Goal: Transaction & Acquisition: Download file/media

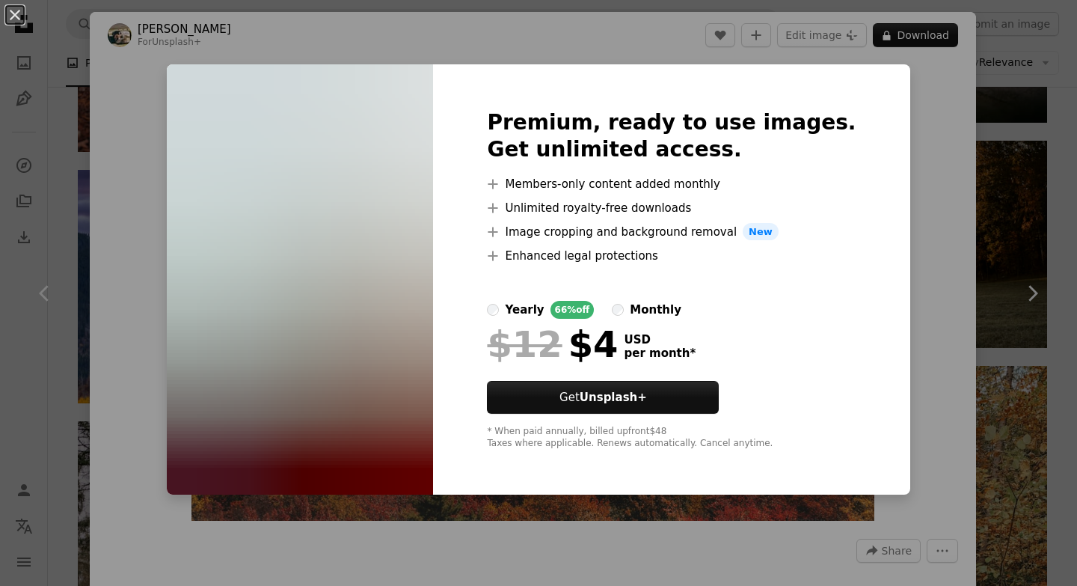
scroll to position [554, 0]
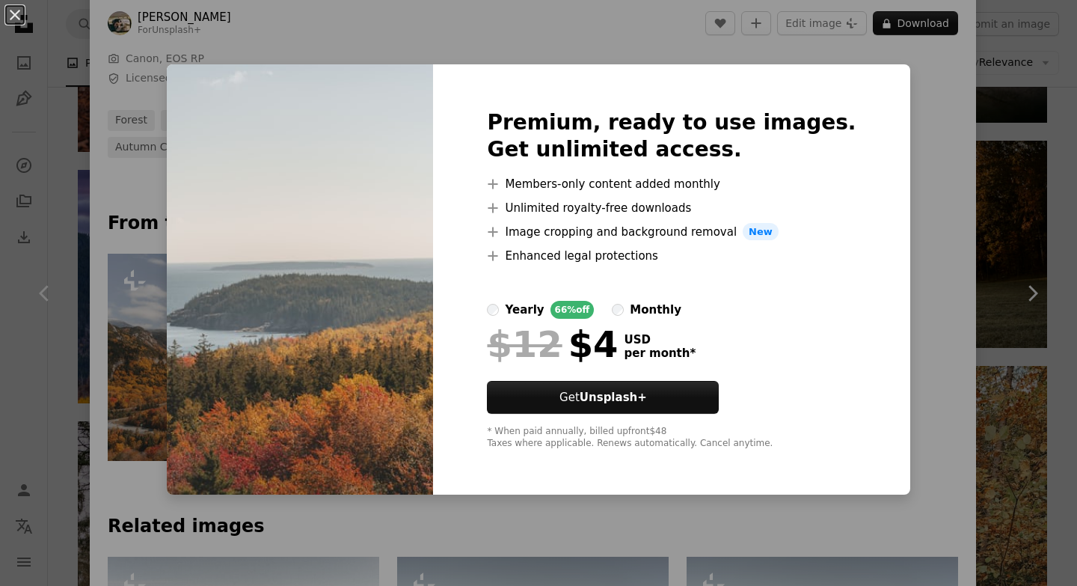
click at [926, 74] on div "An X shape Premium, ready to use images. Get unlimited access. A plus sign Memb…" at bounding box center [538, 293] width 1077 height 586
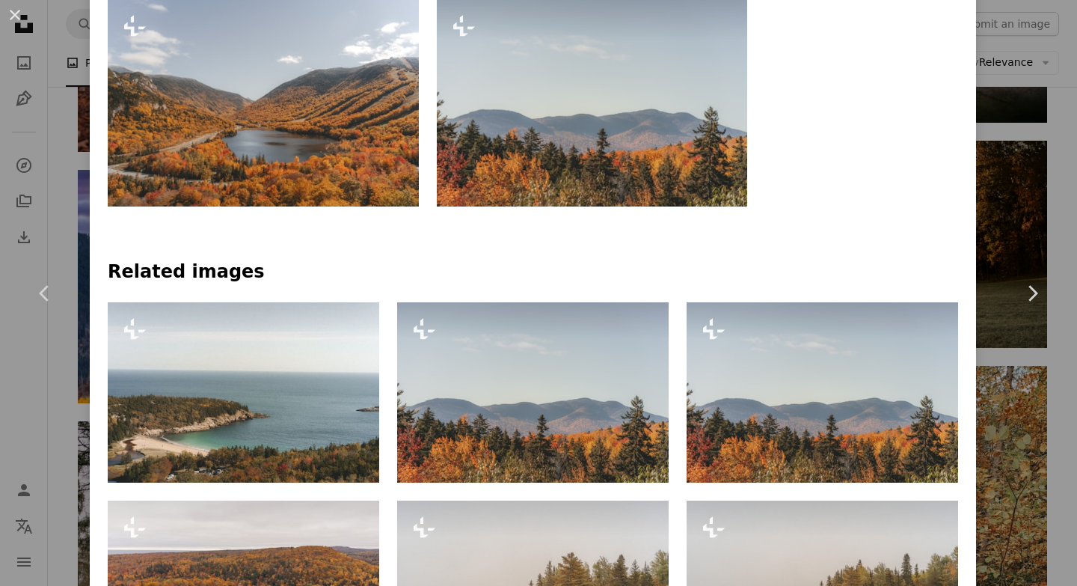
scroll to position [1004, 0]
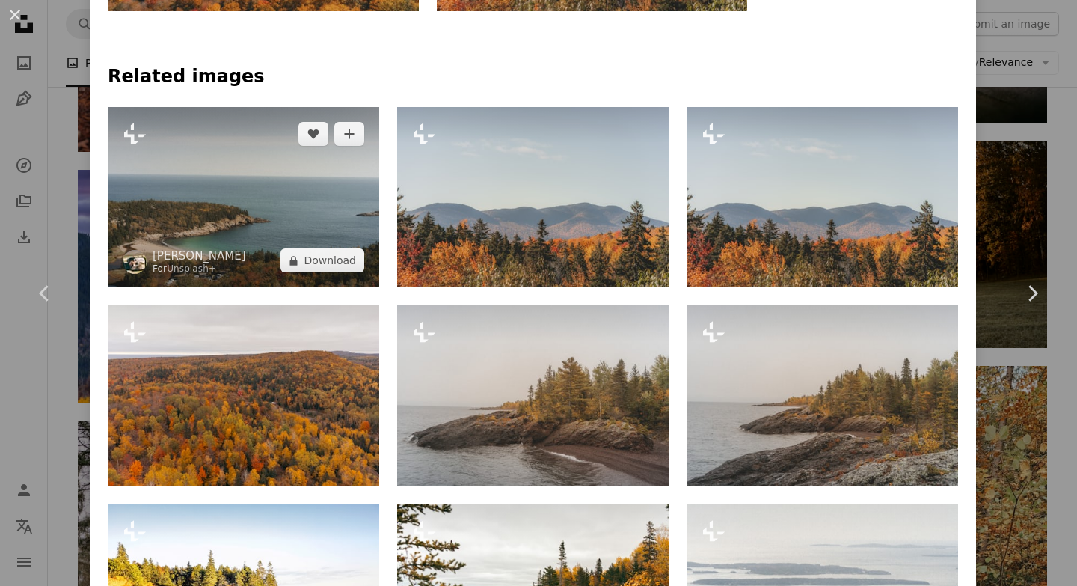
click at [248, 207] on img at bounding box center [244, 197] width 272 height 181
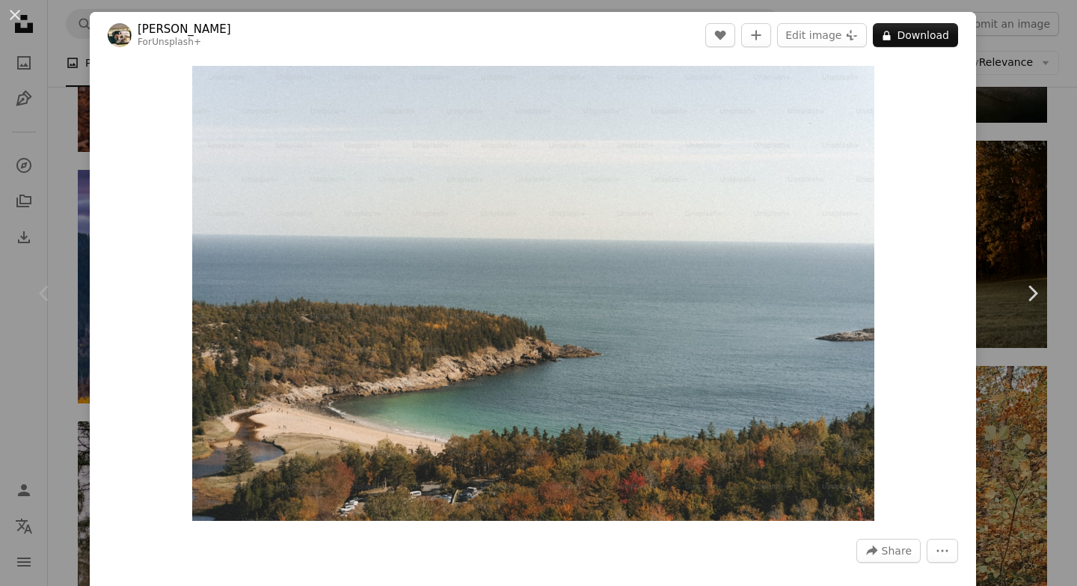
click at [150, 210] on div "Zoom in" at bounding box center [533, 293] width 886 height 470
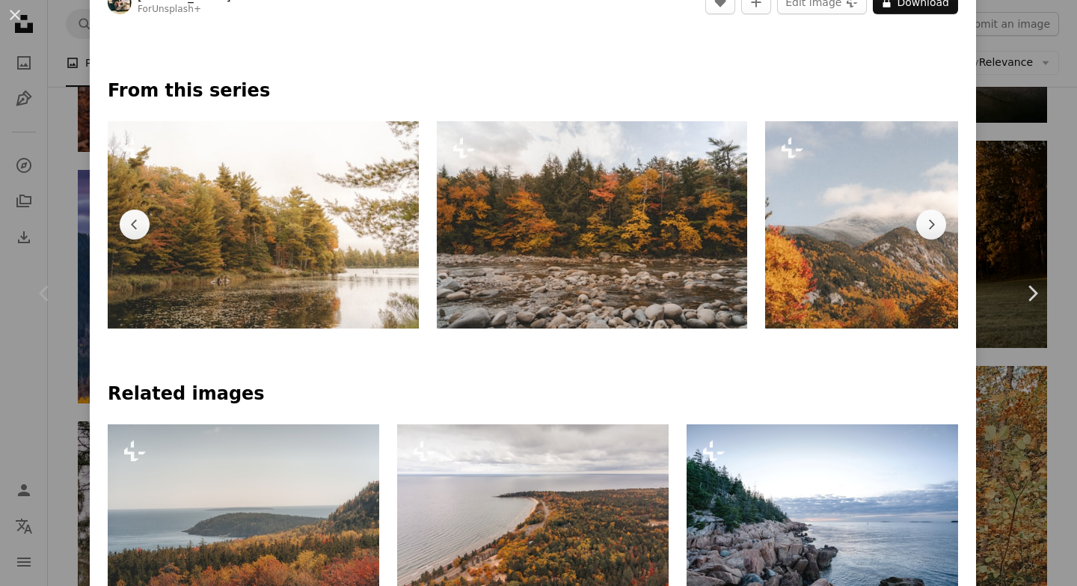
scroll to position [708, 0]
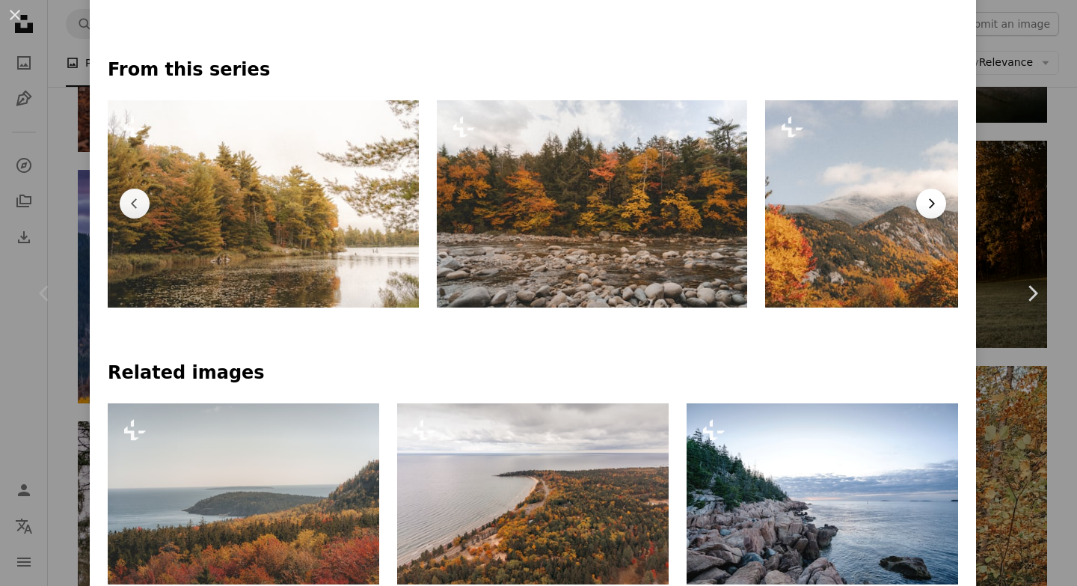
click at [939, 196] on icon "Chevron right" at bounding box center [931, 203] width 15 height 15
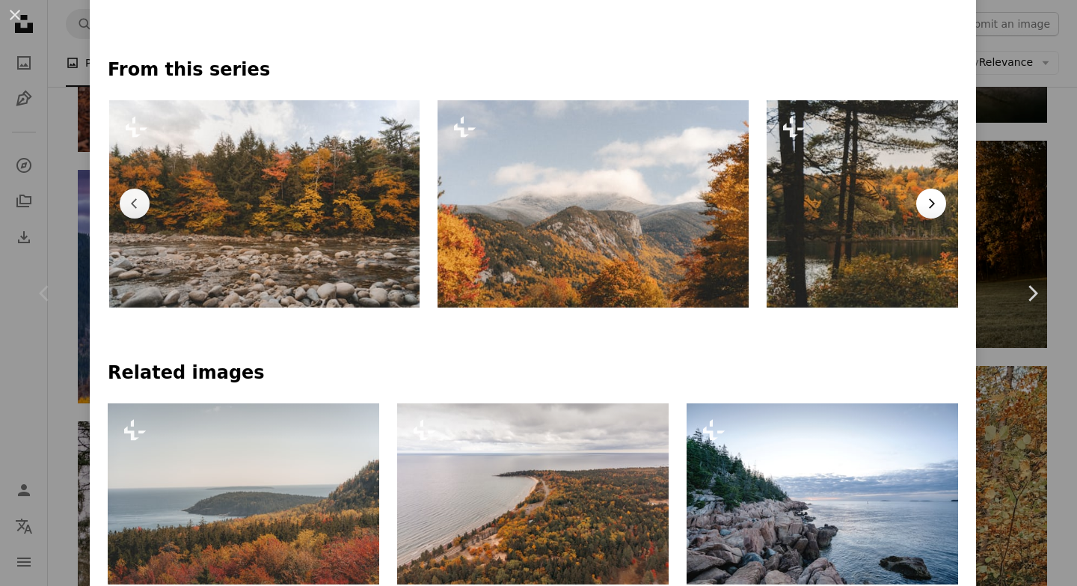
scroll to position [0, 987]
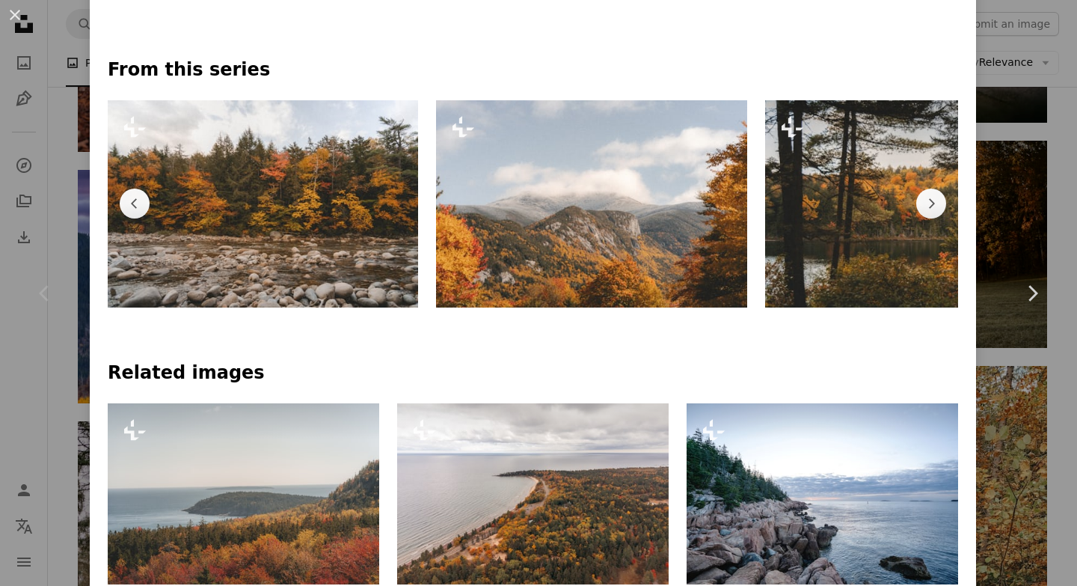
click at [865, 180] on img at bounding box center [920, 203] width 311 height 207
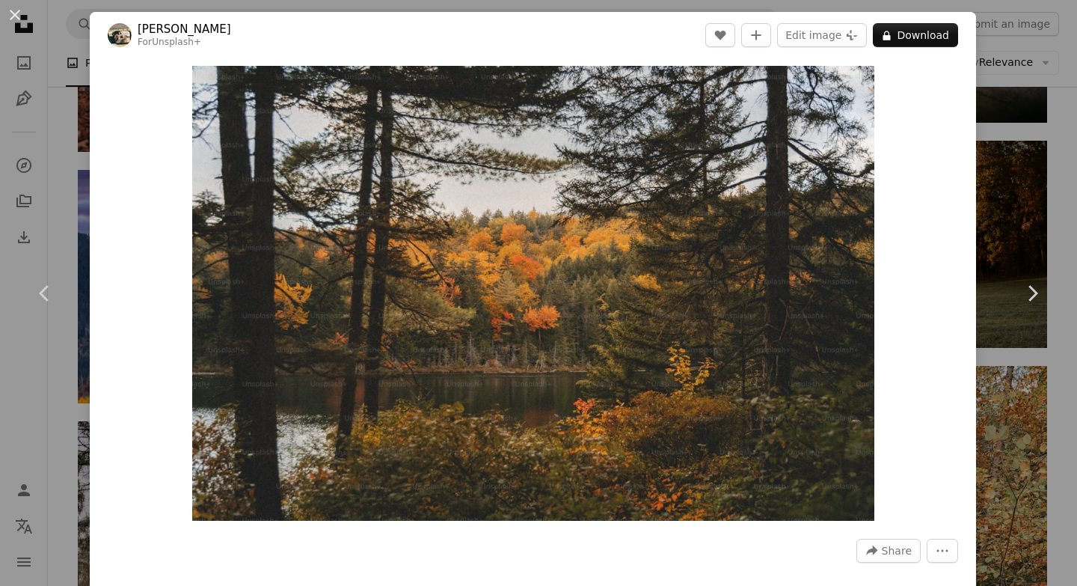
click at [1054, 157] on div "An X shape Chevron left Chevron right Hans For Unsplash+ A heart A plus sign Ed…" at bounding box center [538, 293] width 1077 height 586
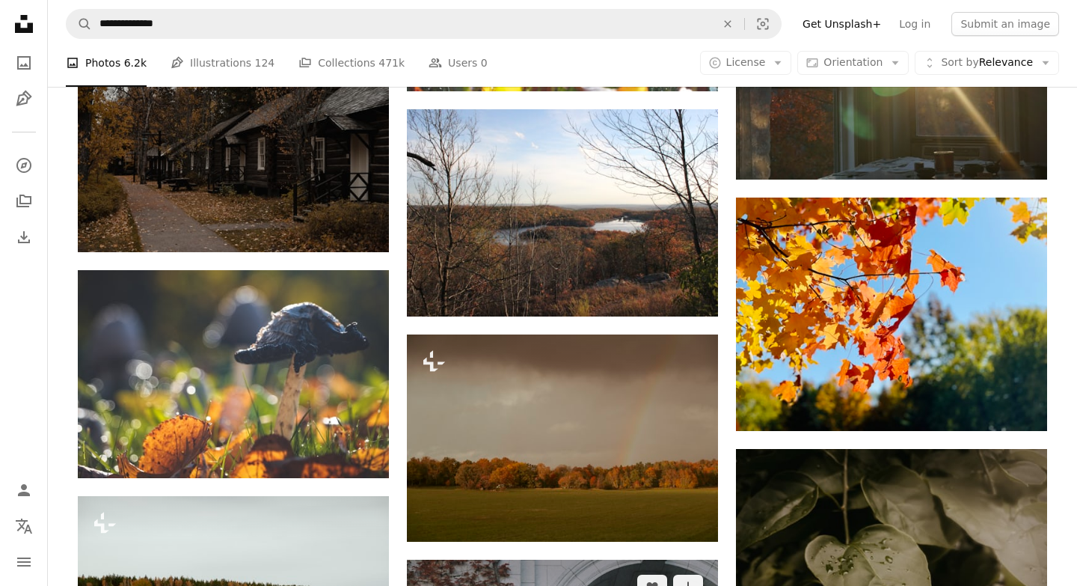
scroll to position [7153, 0]
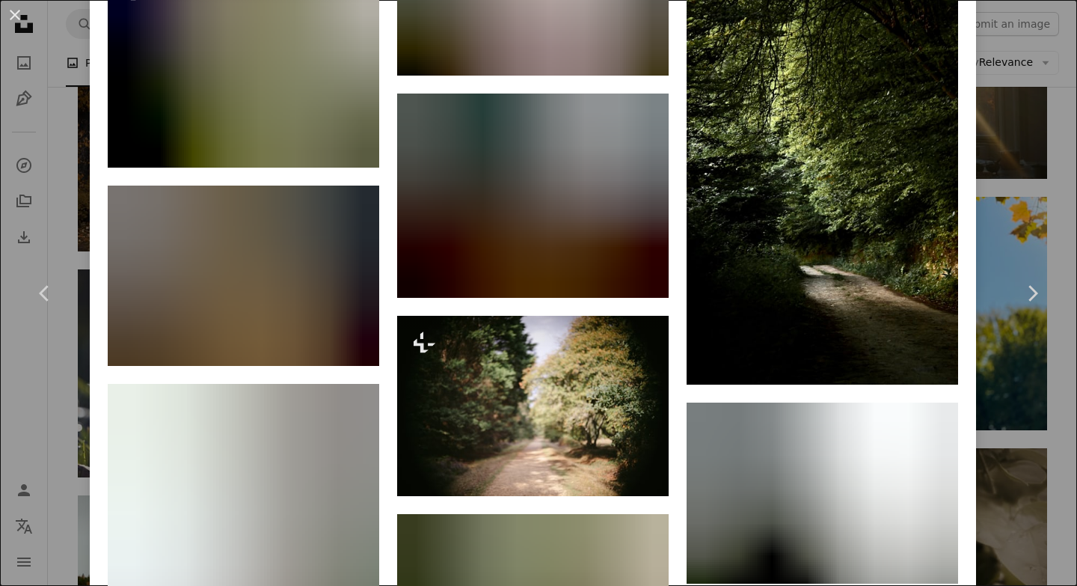
scroll to position [4875, 0]
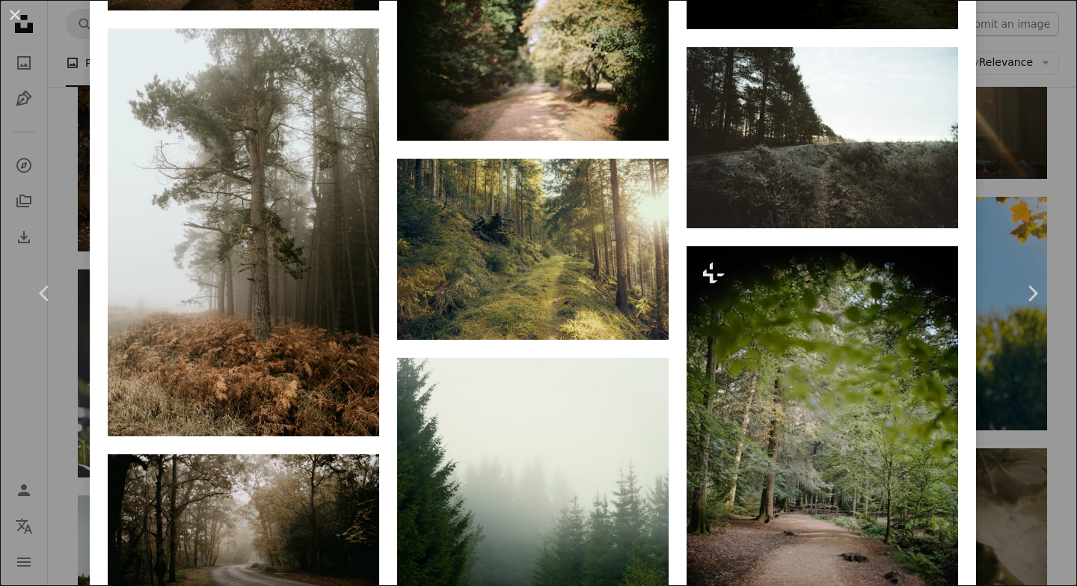
click at [1034, 218] on div "An X shape Chevron left Chevron right [PERSON_NAME] anniespratt A heart A plus …" at bounding box center [538, 293] width 1077 height 586
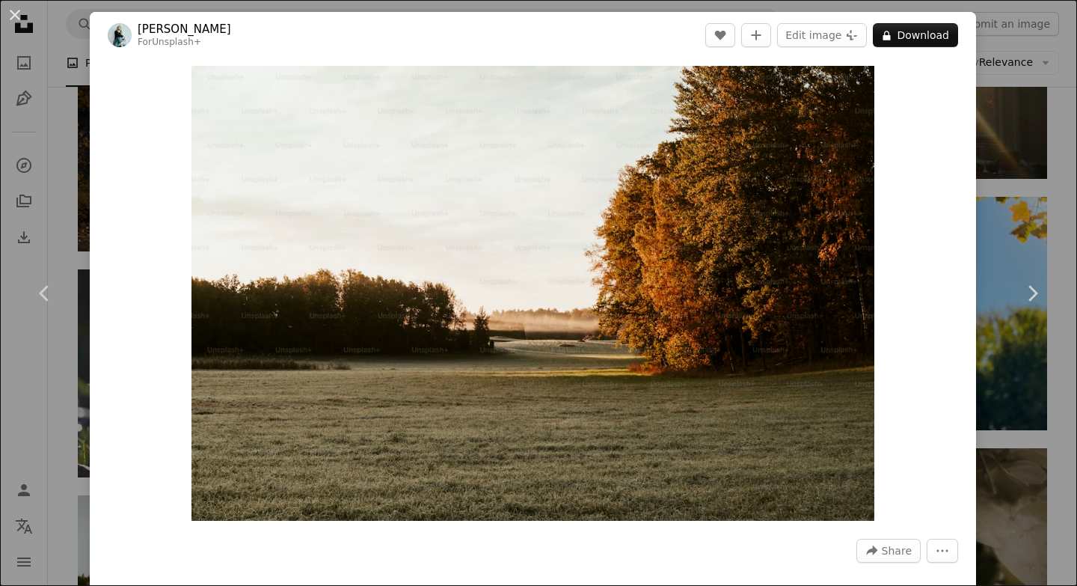
click at [1076, 195] on div "An X shape Chevron left Chevron right [PERSON_NAME] For Unsplash+ A heart A plu…" at bounding box center [538, 293] width 1077 height 586
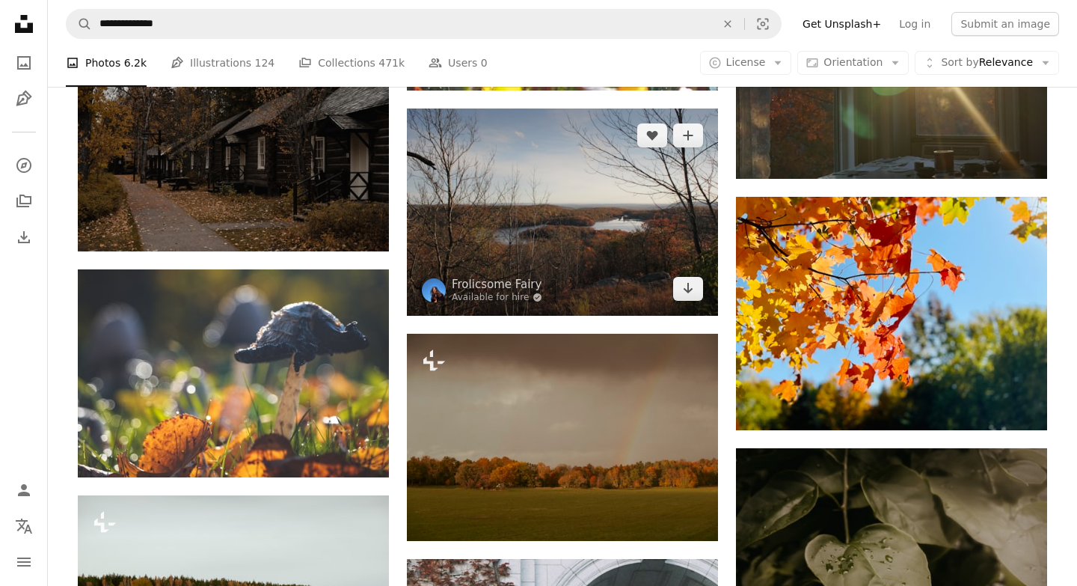
click at [579, 245] on img at bounding box center [562, 211] width 311 height 207
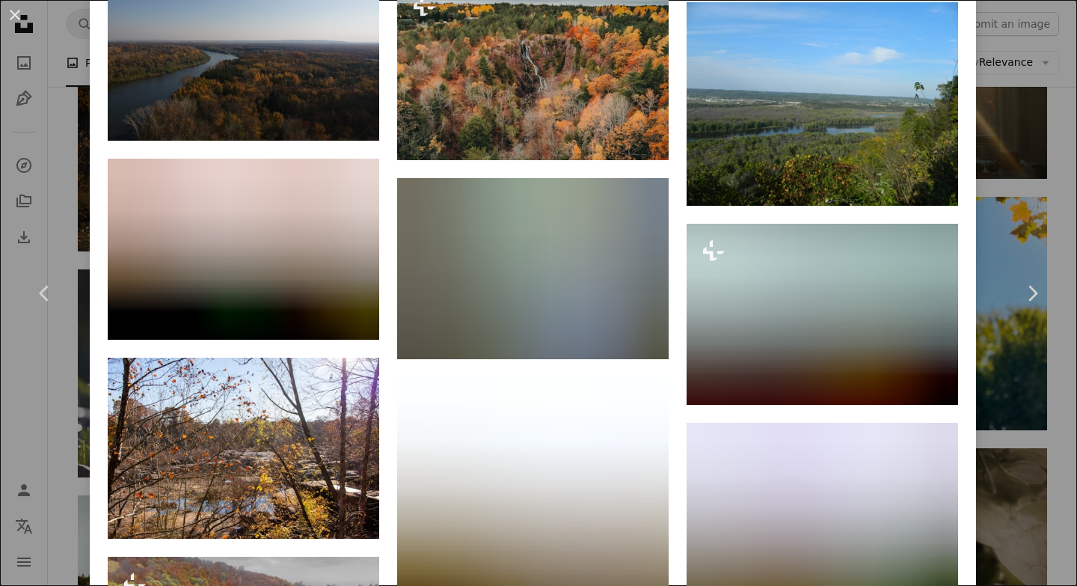
scroll to position [2709, 0]
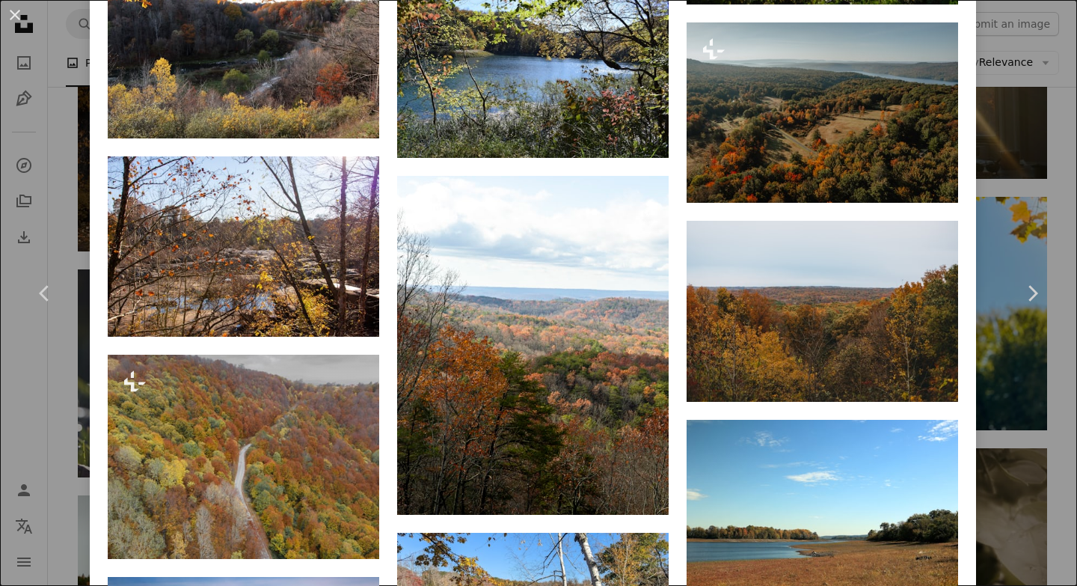
click at [1040, 133] on div "An X shape Chevron left Chevron right Frolicsome Fairy Available for hire A che…" at bounding box center [538, 293] width 1077 height 586
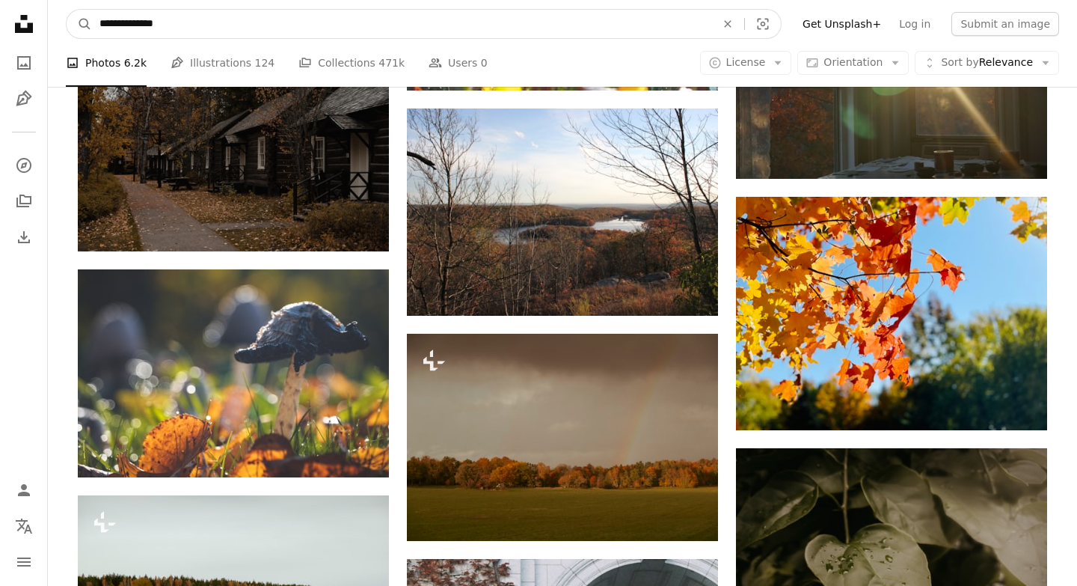
click at [117, 23] on input "**********" at bounding box center [401, 24] width 619 height 28
type input "**********"
click at [67, 10] on button "A magnifying glass" at bounding box center [79, 24] width 25 height 28
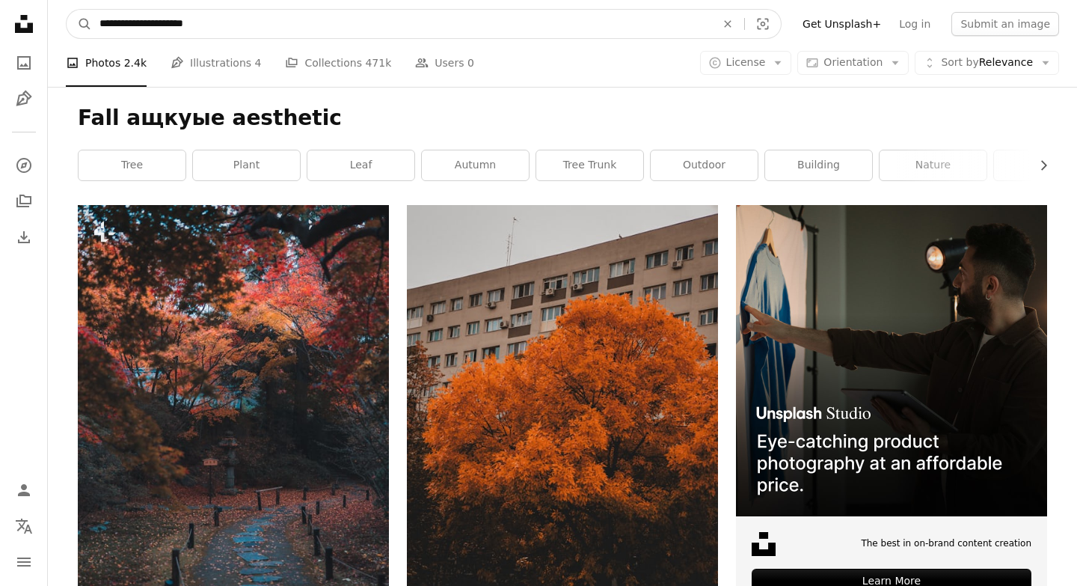
drag, startPoint x: 158, startPoint y: 23, endPoint x: 117, endPoint y: 22, distance: 41.2
click at [117, 22] on input "**********" at bounding box center [401, 24] width 619 height 28
type input "**********"
click at [67, 10] on button "A magnifying glass" at bounding box center [79, 24] width 25 height 28
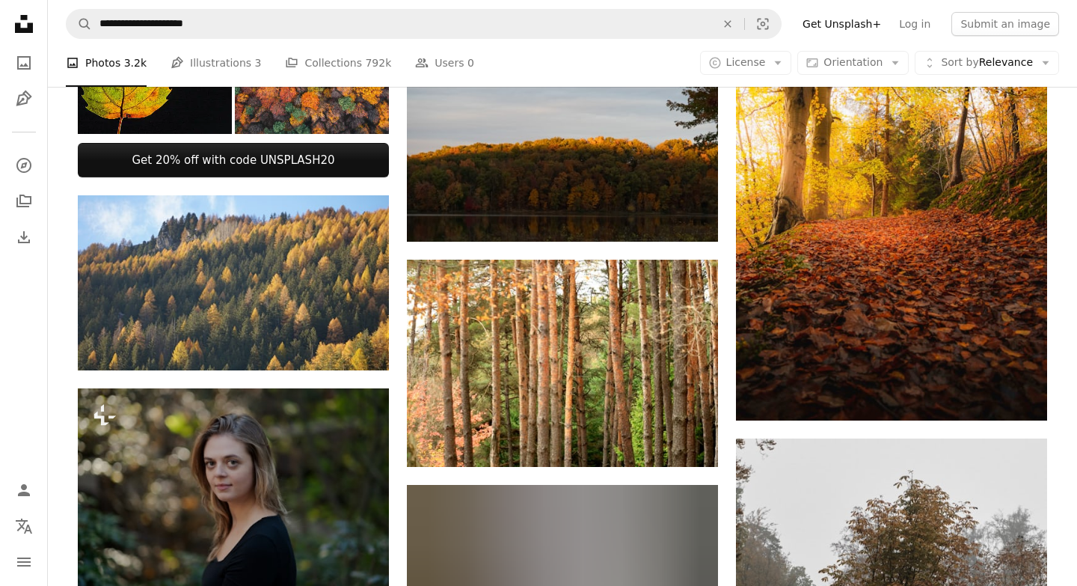
scroll to position [898, 0]
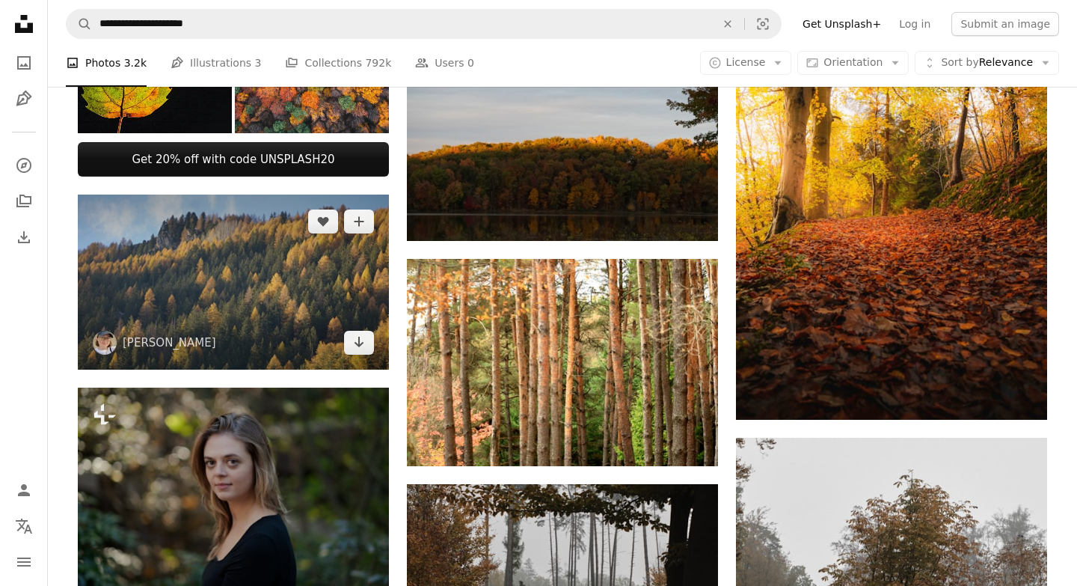
click at [203, 224] on img at bounding box center [233, 281] width 311 height 175
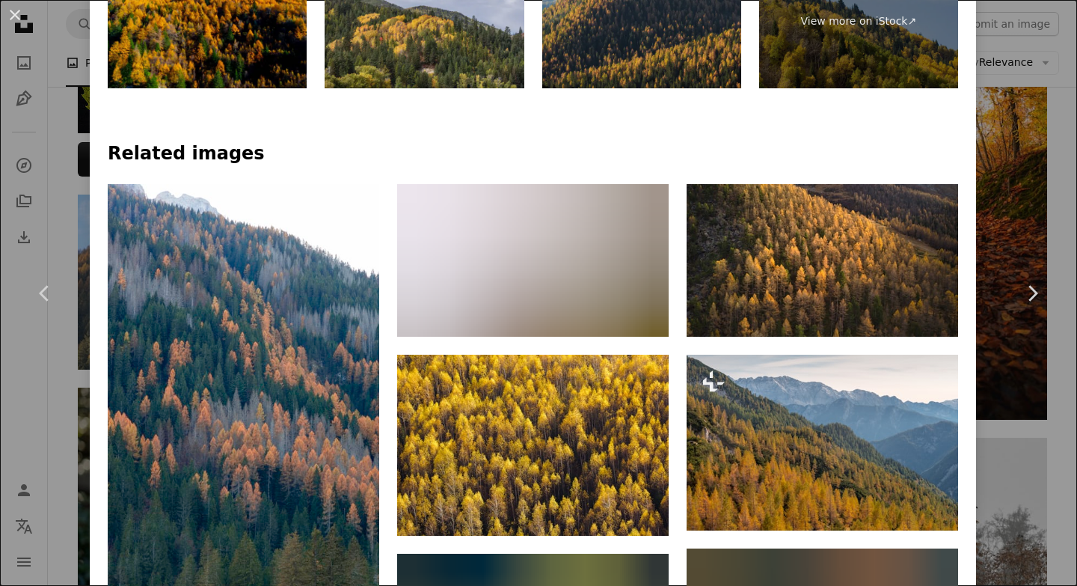
scroll to position [983, 0]
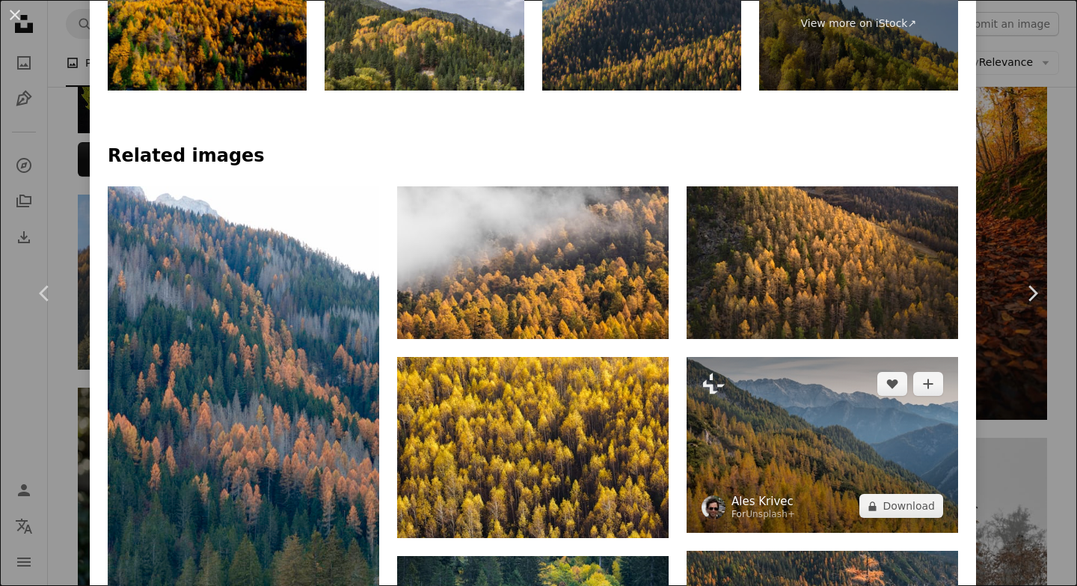
click at [780, 494] on link "Ales Krivec" at bounding box center [763, 501] width 64 height 15
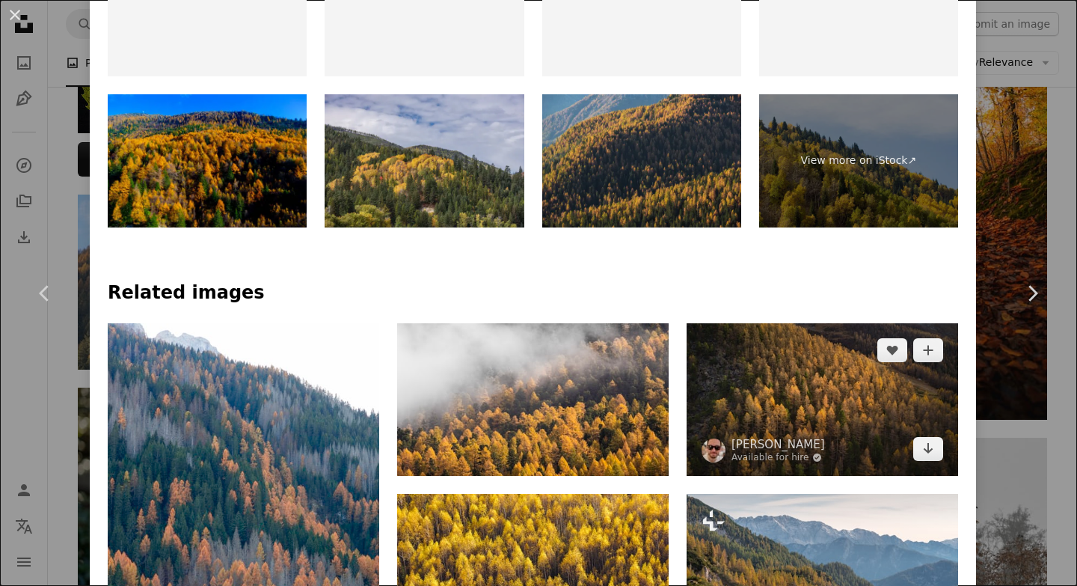
scroll to position [905, 0]
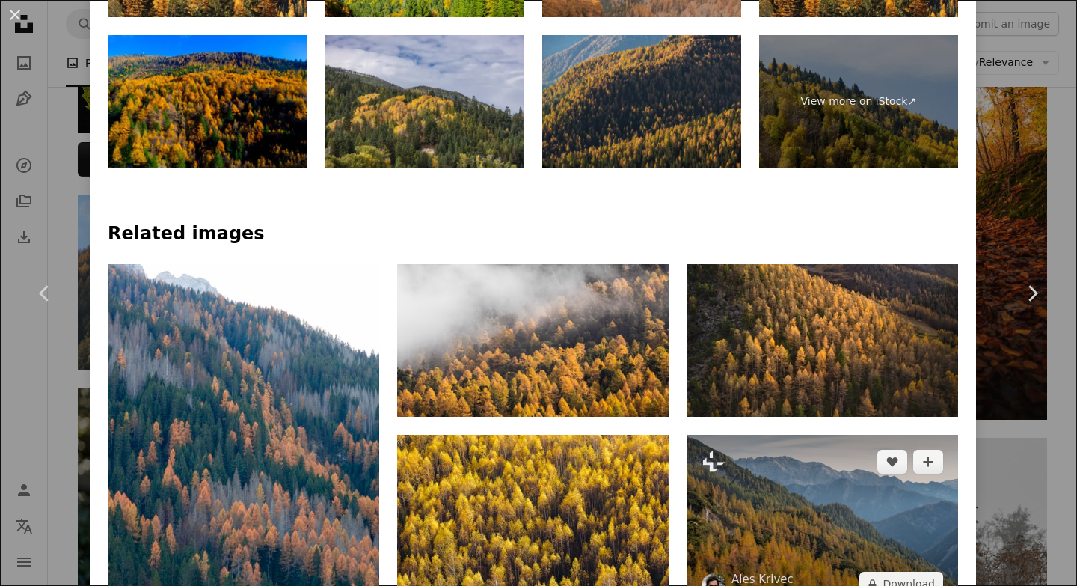
click at [862, 435] on img at bounding box center [823, 523] width 272 height 176
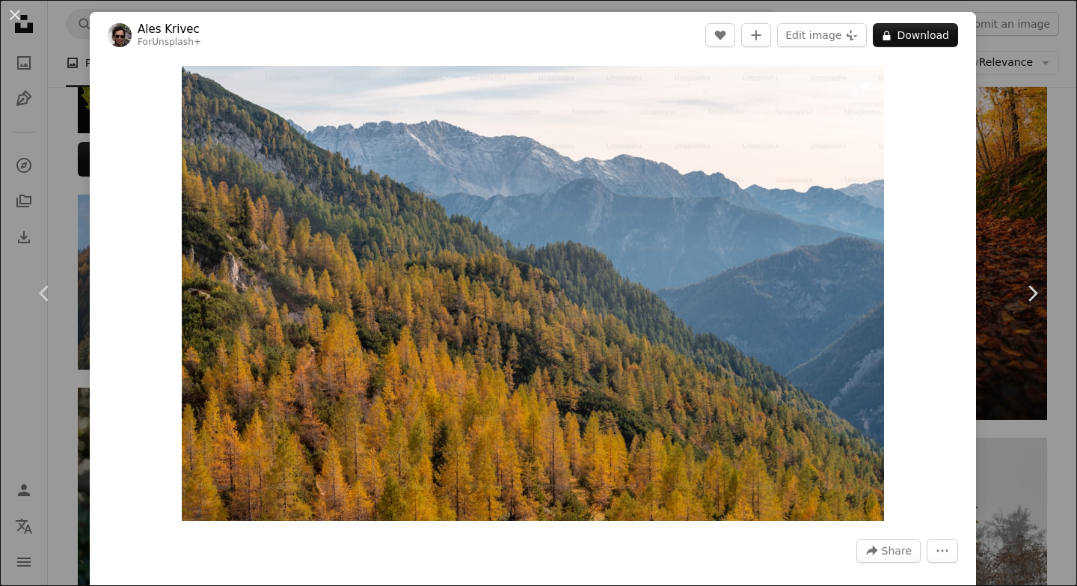
click at [540, 316] on img "Zoom in on this image" at bounding box center [533, 293] width 702 height 455
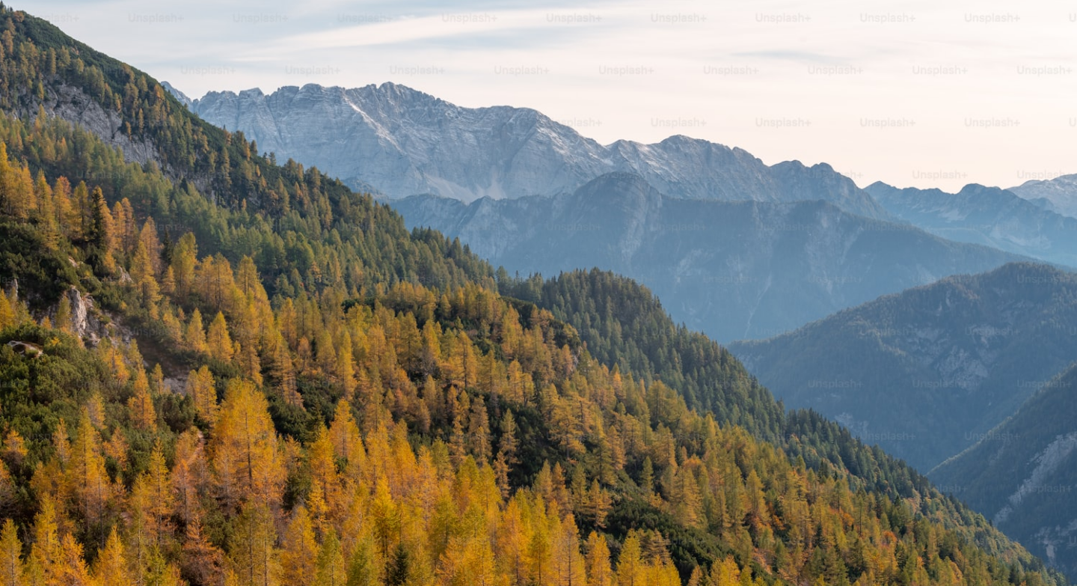
scroll to position [56, 0]
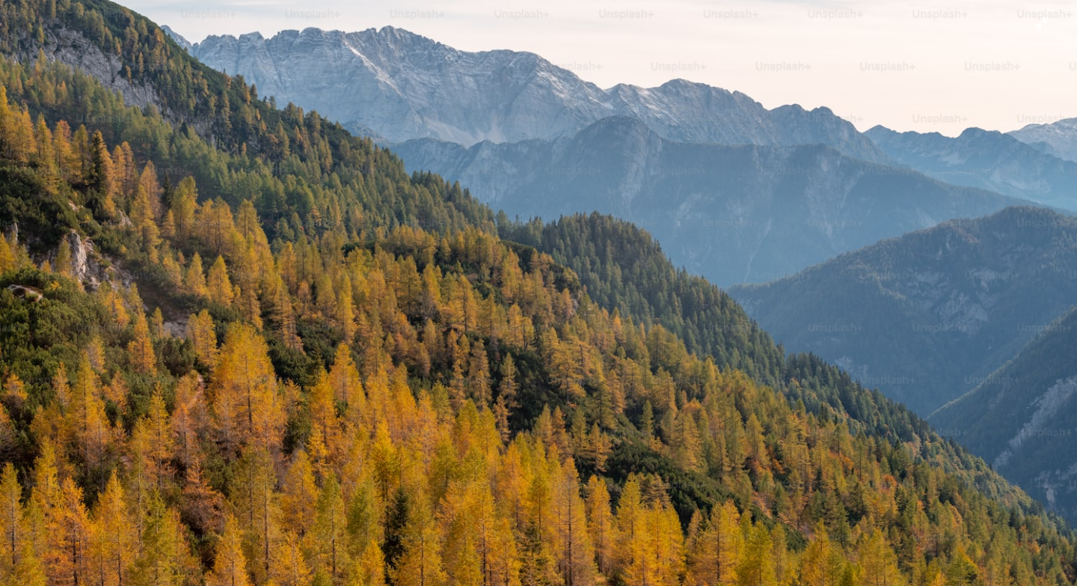
click at [530, 334] on img "Zoom out on this image" at bounding box center [538, 292] width 1079 height 699
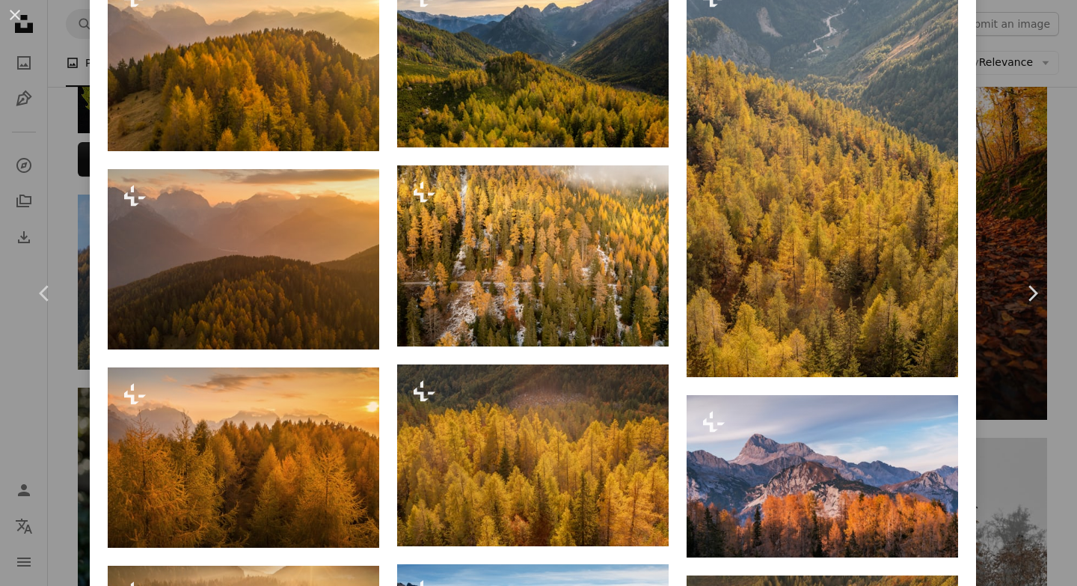
scroll to position [959, 0]
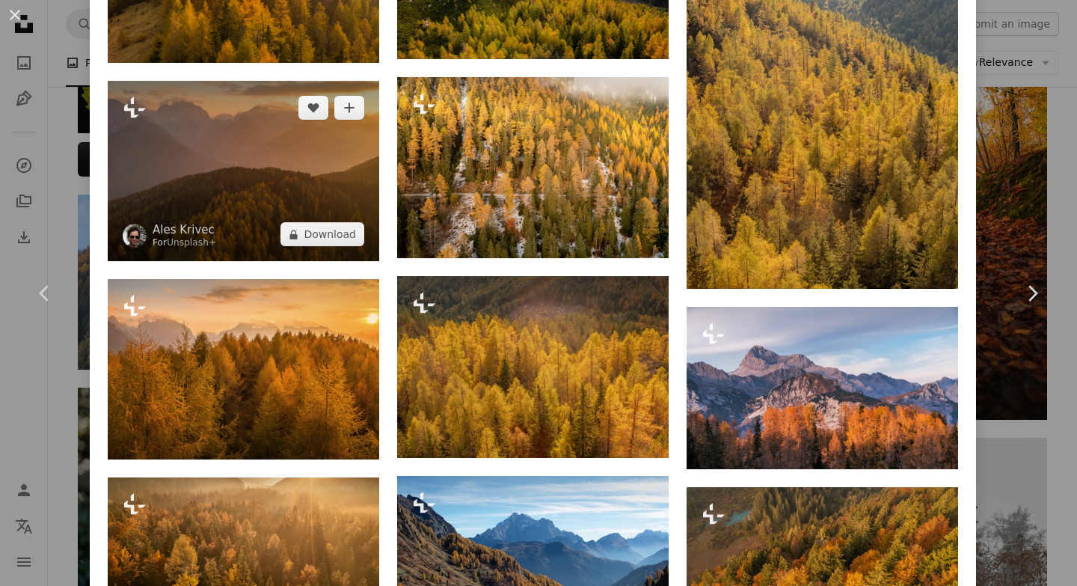
click at [295, 192] on img at bounding box center [244, 171] width 272 height 181
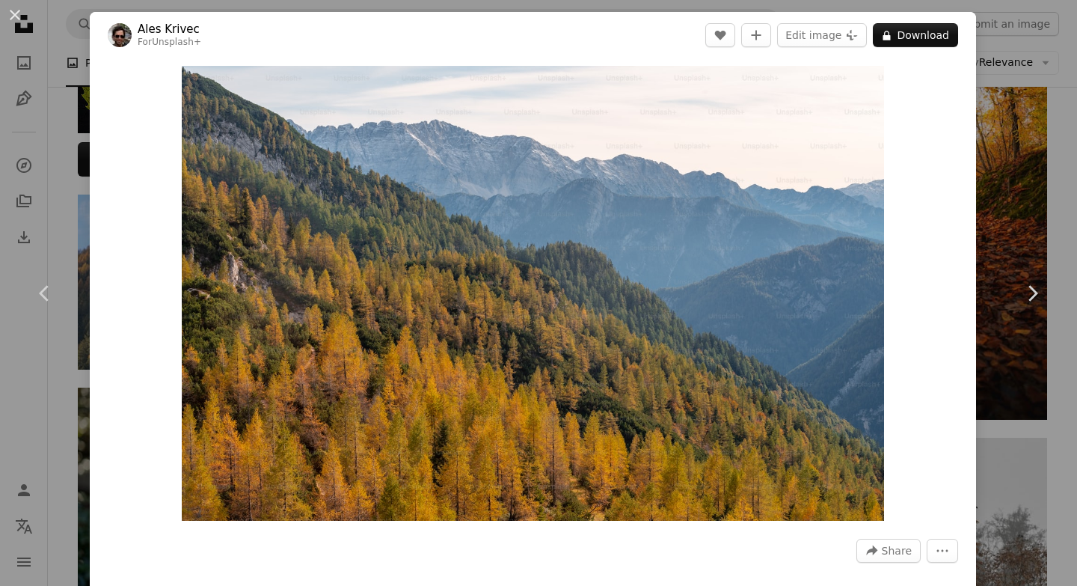
click at [1027, 162] on div "An X shape Chevron left Chevron right Ales Krivec For Unsplash+ A heart A plus …" at bounding box center [538, 293] width 1077 height 586
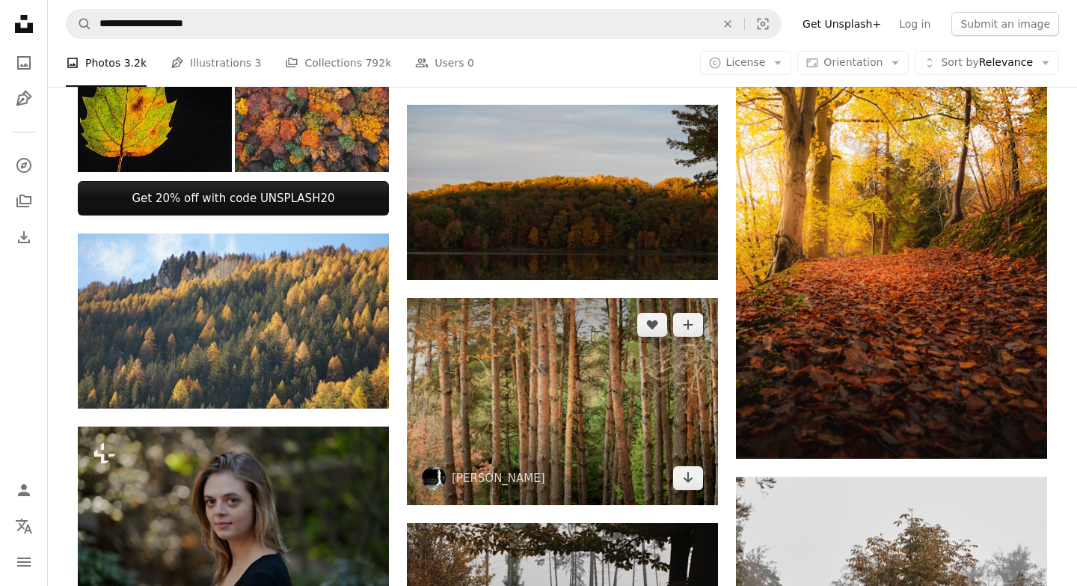
scroll to position [850, 0]
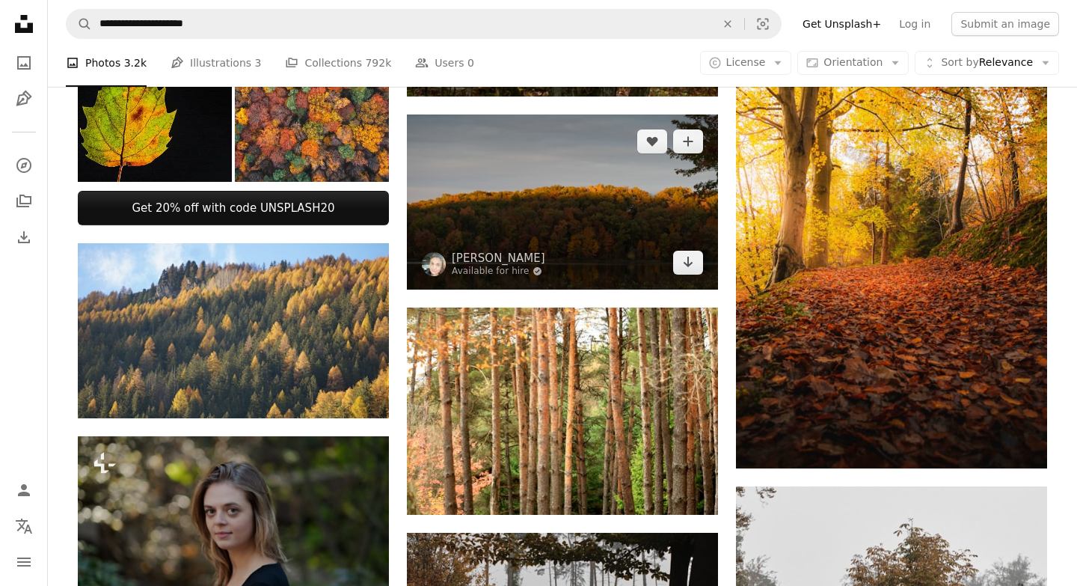
click at [550, 252] on img at bounding box center [562, 201] width 311 height 175
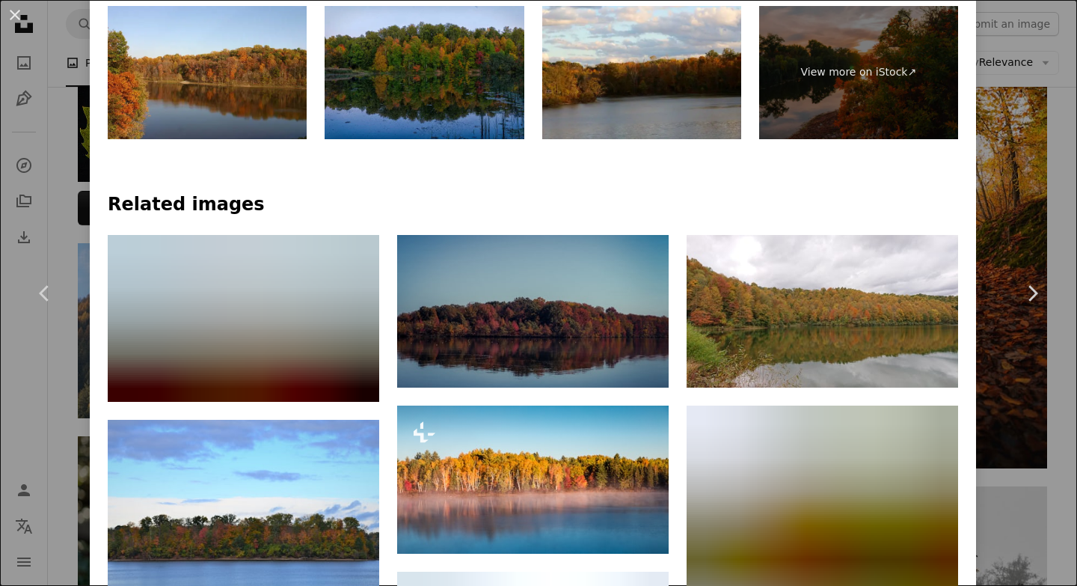
scroll to position [1135, 0]
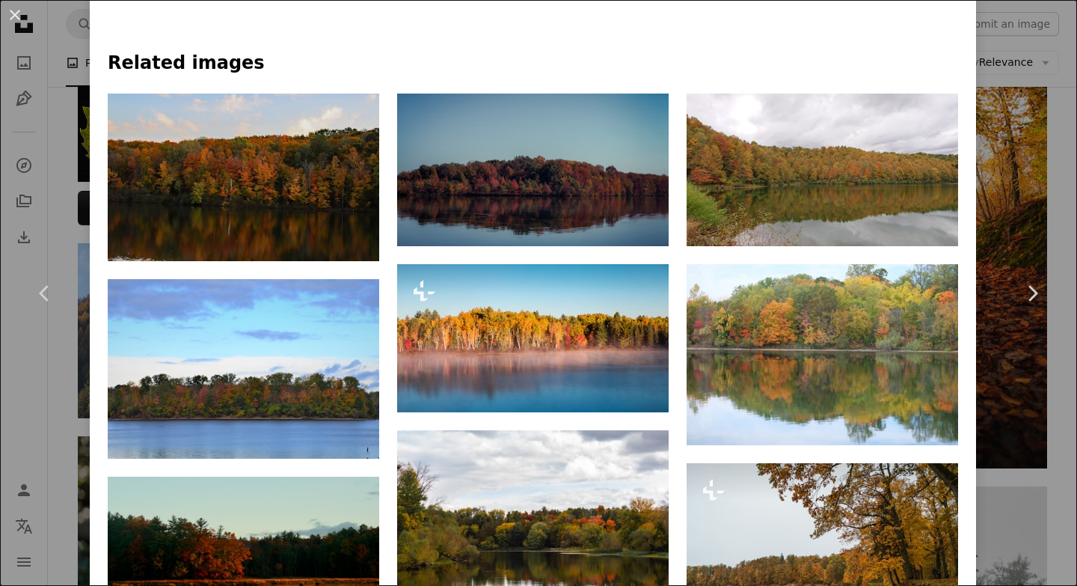
click at [1075, 208] on div "An X shape Chevron left Chevron right [PERSON_NAME] Available for hire A checkm…" at bounding box center [538, 293] width 1077 height 586
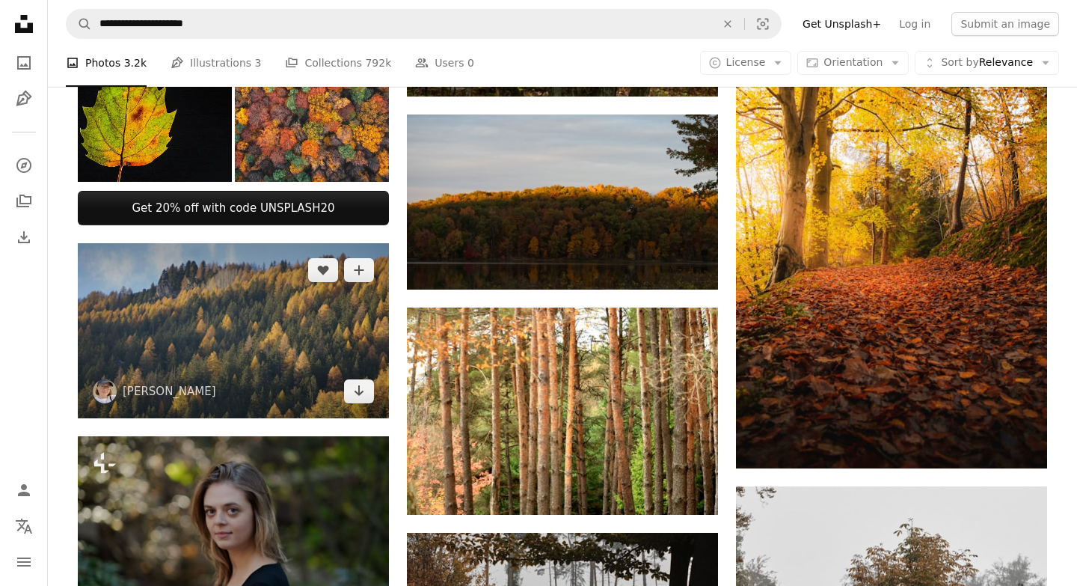
click at [246, 307] on img at bounding box center [233, 330] width 311 height 175
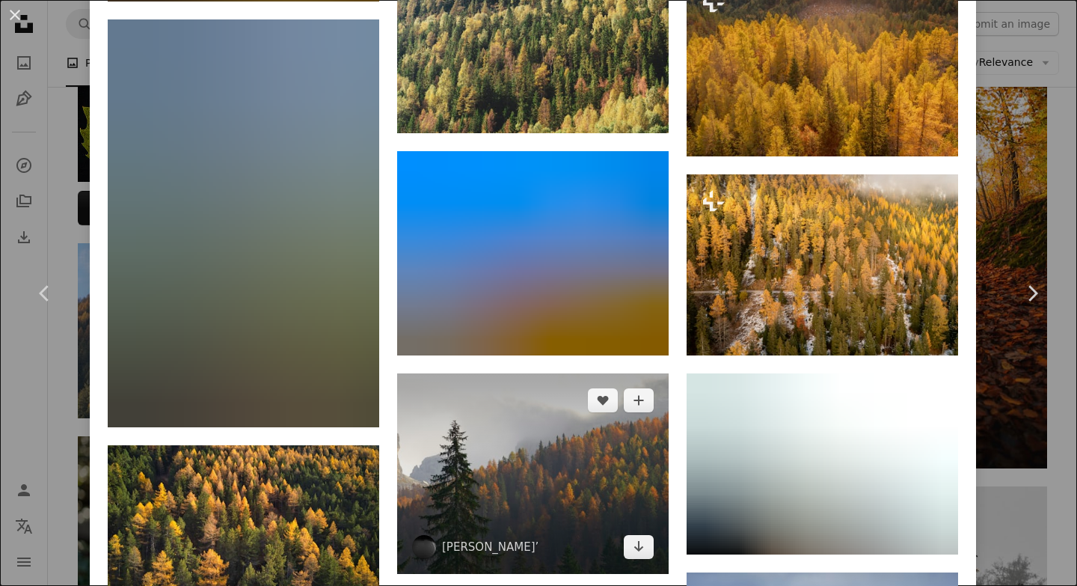
scroll to position [2029, 0]
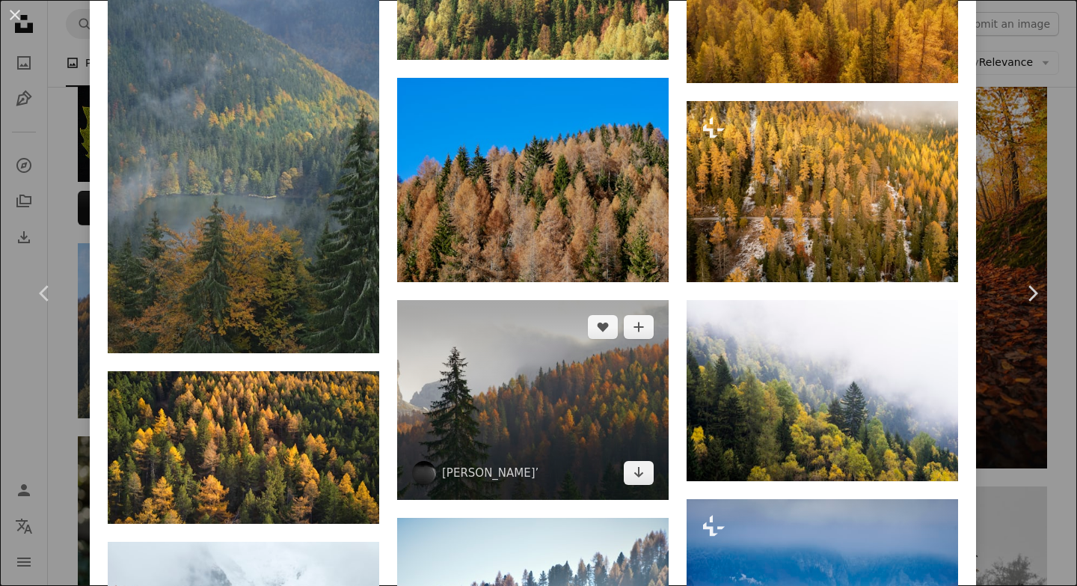
click at [574, 300] on img at bounding box center [533, 400] width 272 height 200
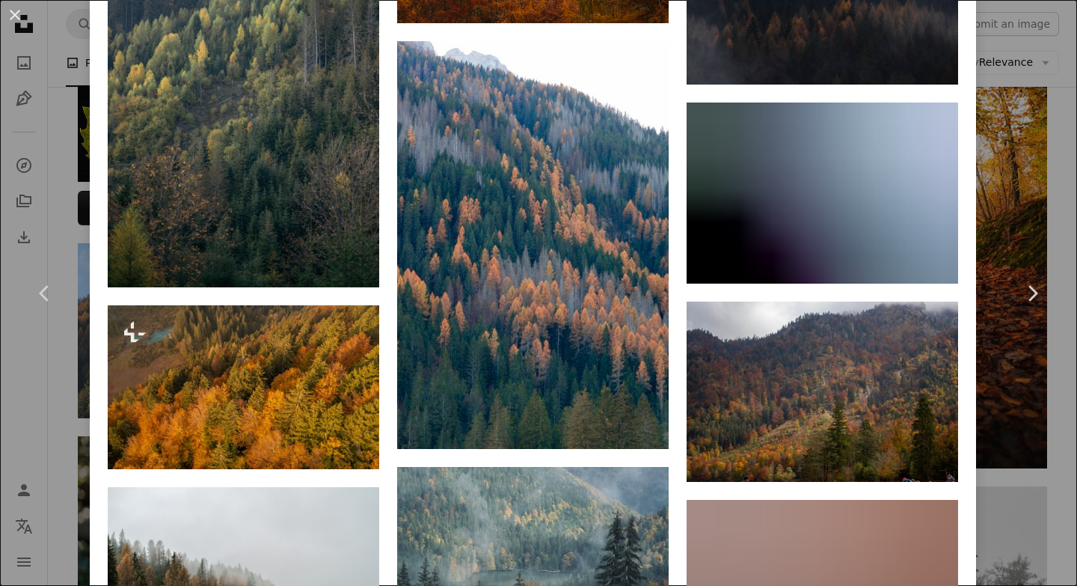
scroll to position [2462, 0]
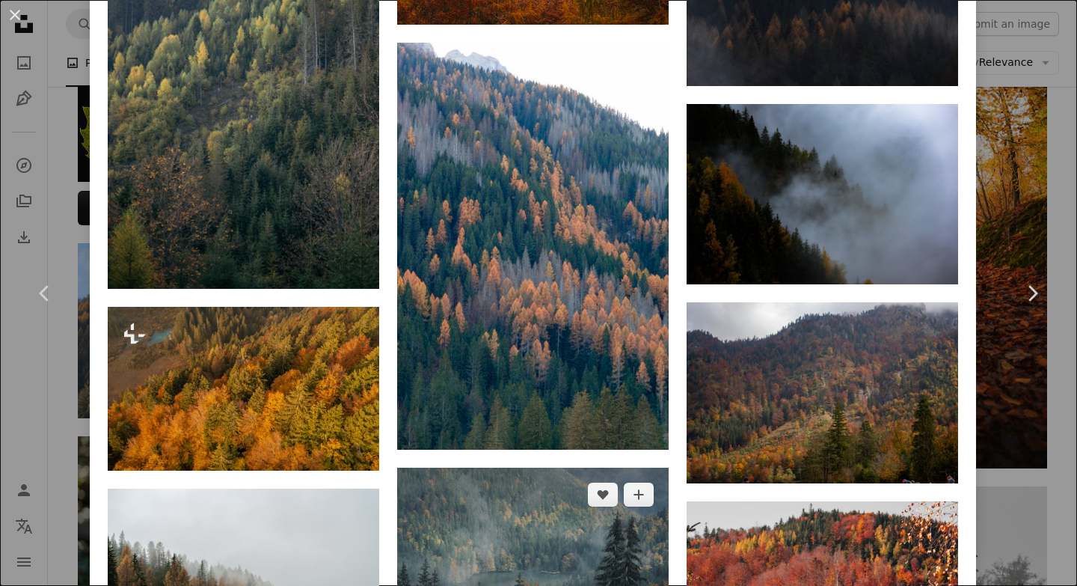
click at [556, 467] on img at bounding box center [533, 557] width 272 height 181
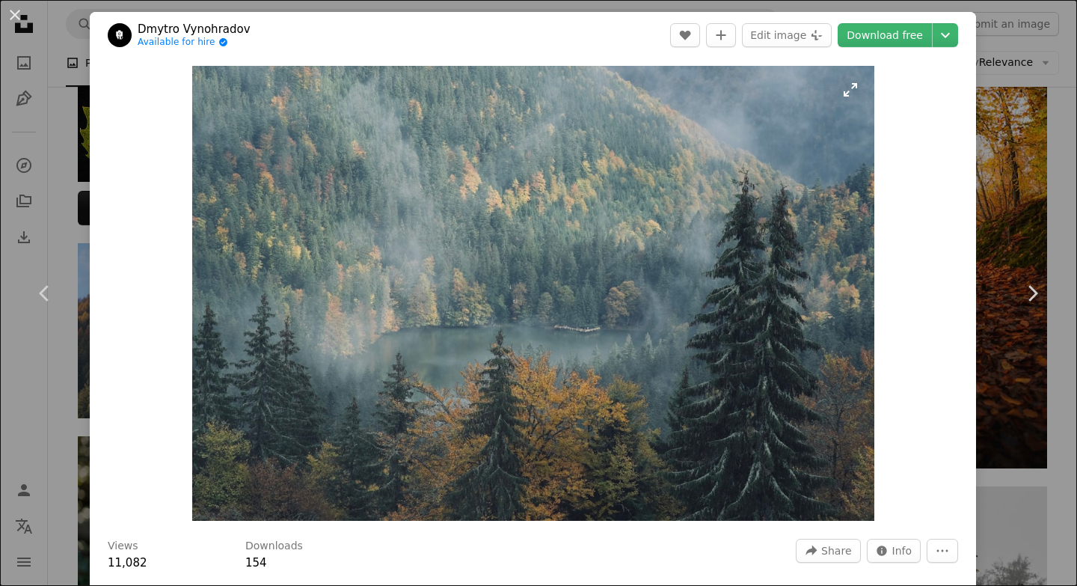
click at [580, 322] on img "Zoom in on this image" at bounding box center [533, 293] width 682 height 455
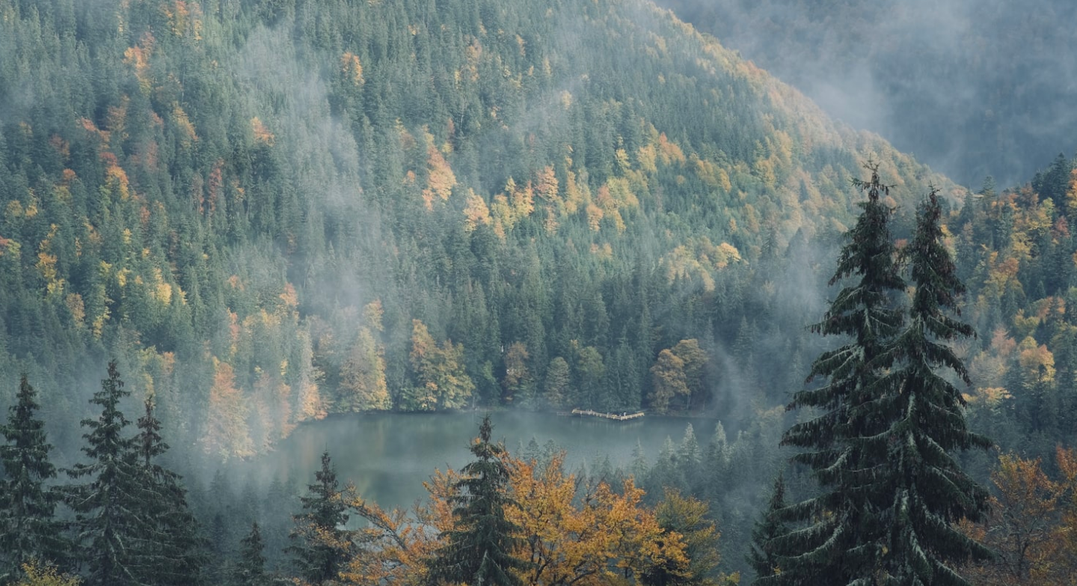
scroll to position [67, 0]
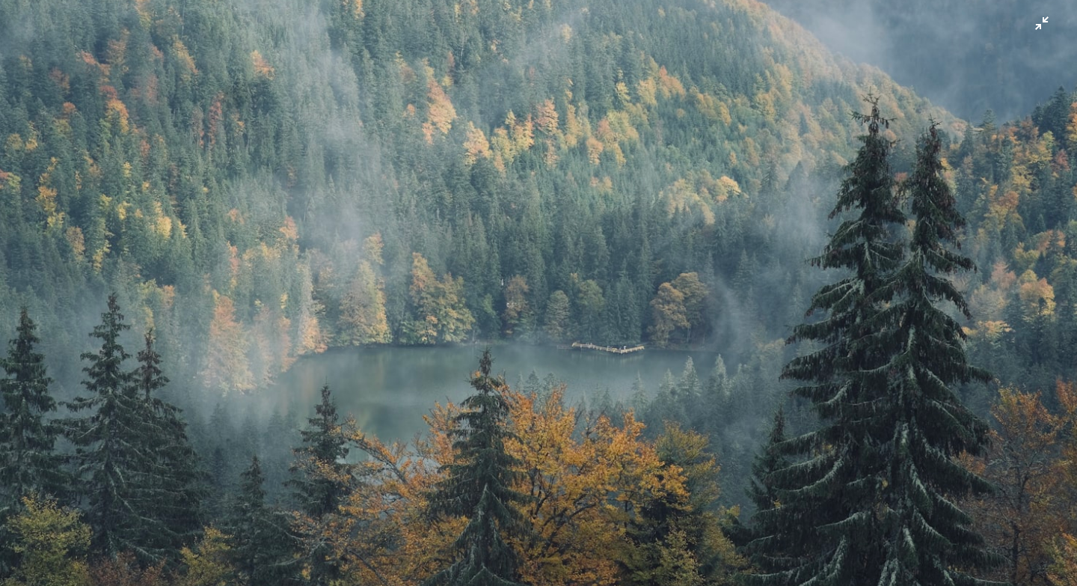
click at [580, 327] on img "Zoom out on this image" at bounding box center [538, 292] width 1079 height 719
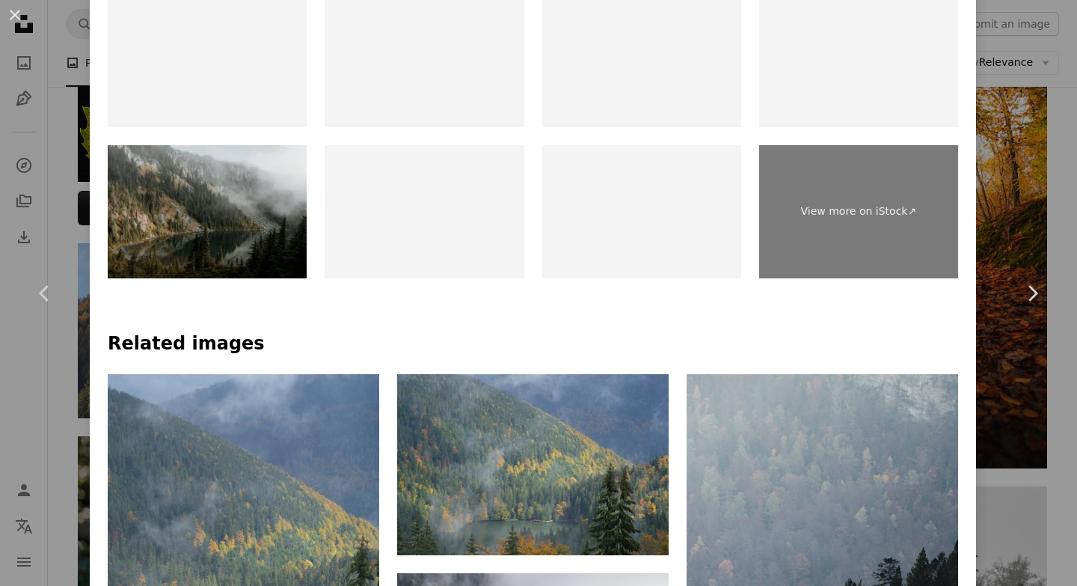
scroll to position [1061, 0]
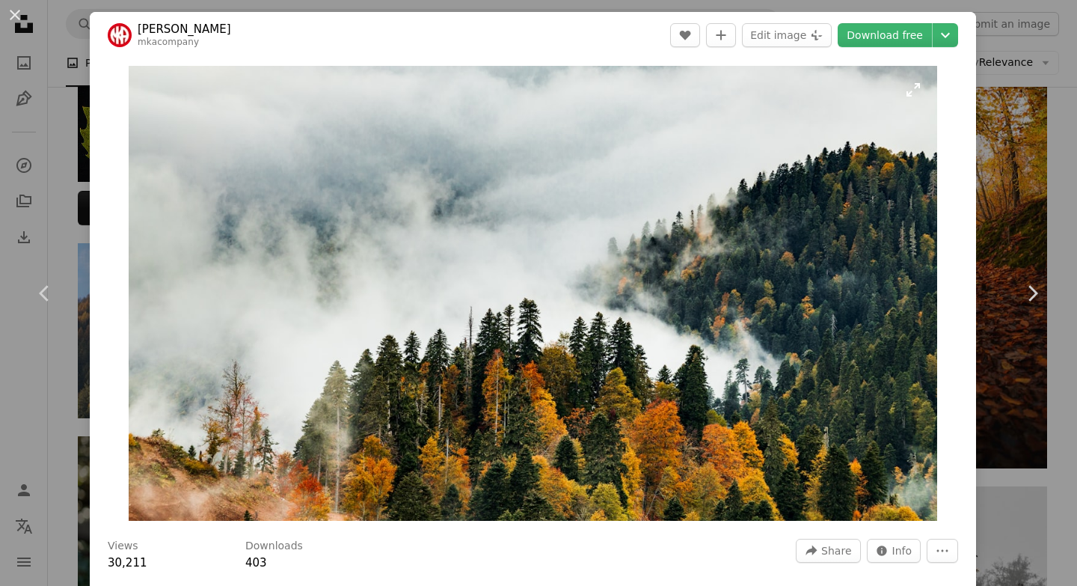
click at [513, 250] on img "Zoom in on this image" at bounding box center [533, 293] width 809 height 455
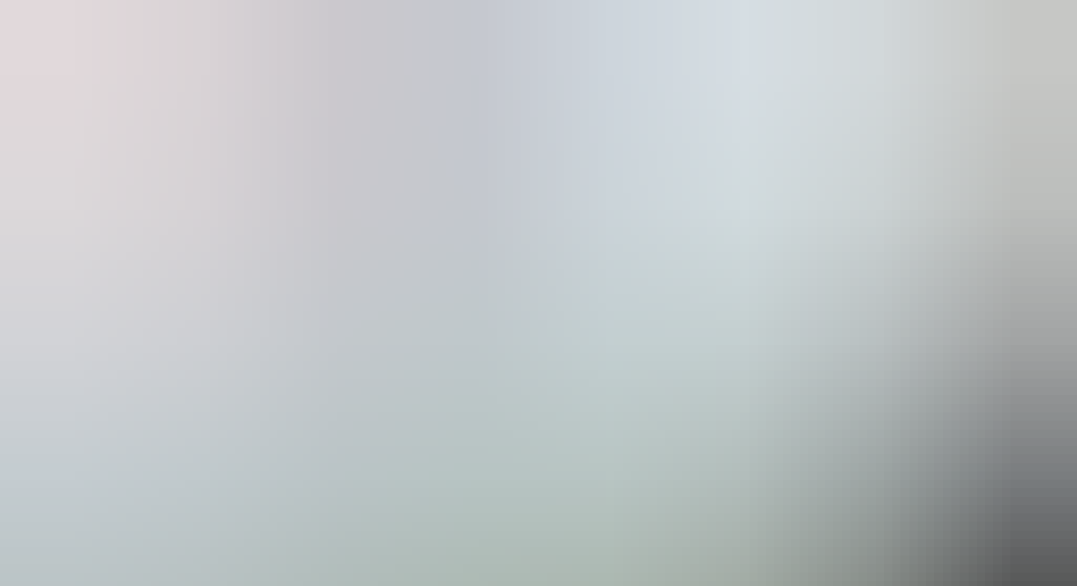
scroll to position [10, 0]
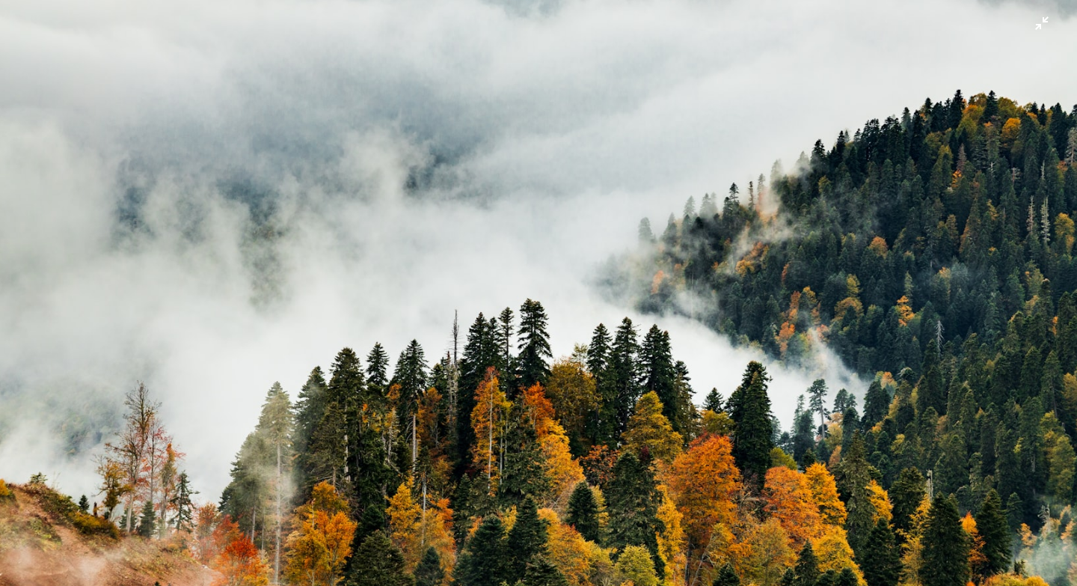
click at [513, 251] on img "Zoom out on this image" at bounding box center [538, 292] width 1079 height 607
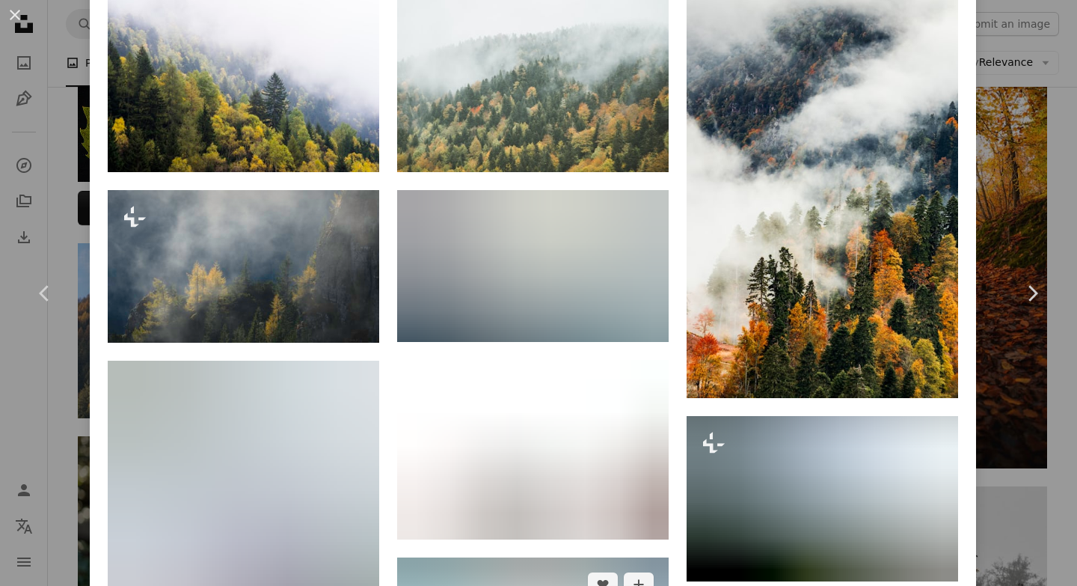
scroll to position [1215, 0]
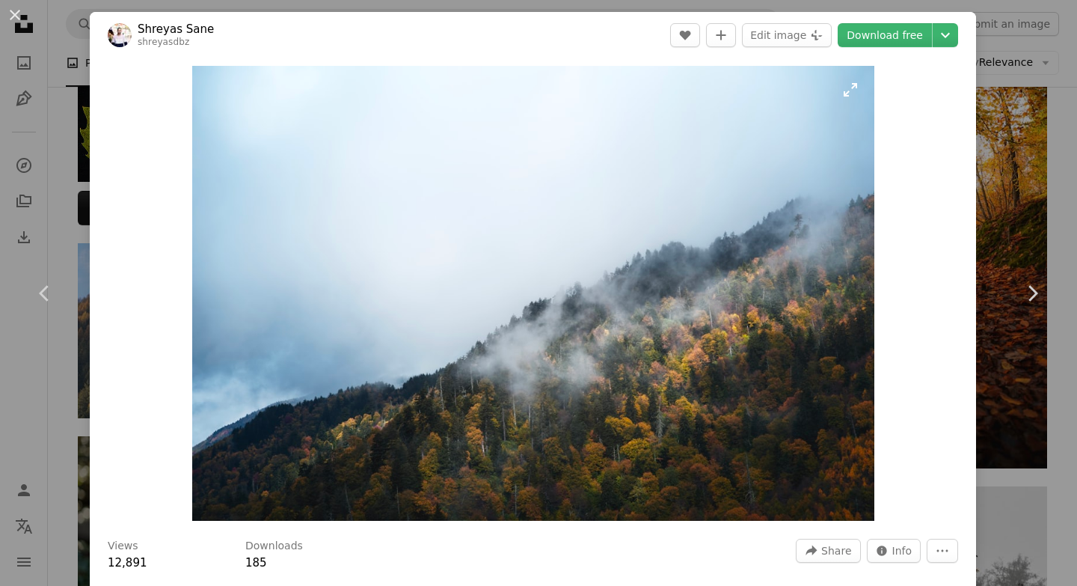
click at [480, 394] on img "Zoom in on this image" at bounding box center [533, 293] width 682 height 455
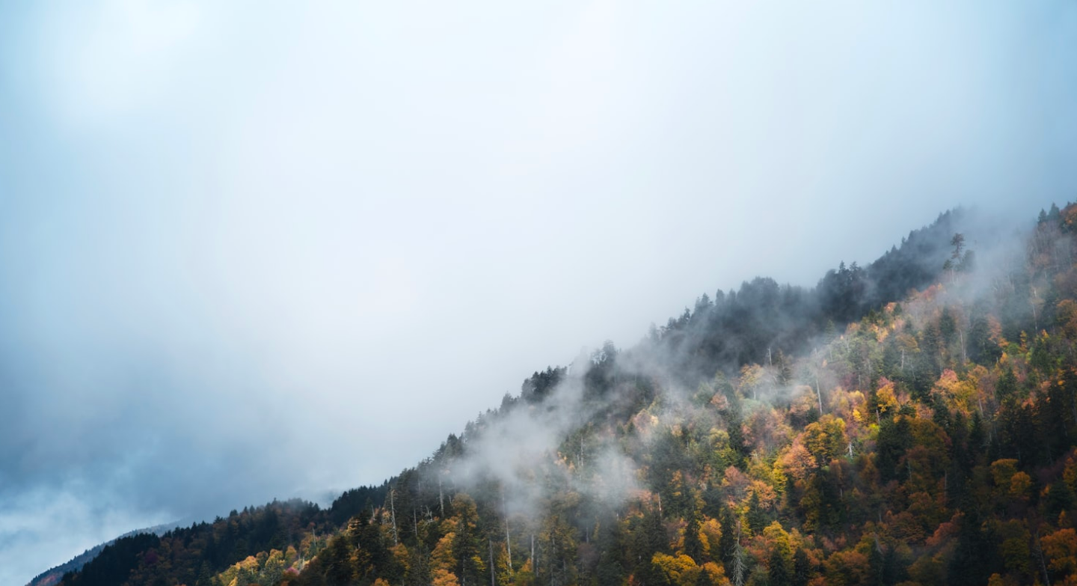
scroll to position [67, 0]
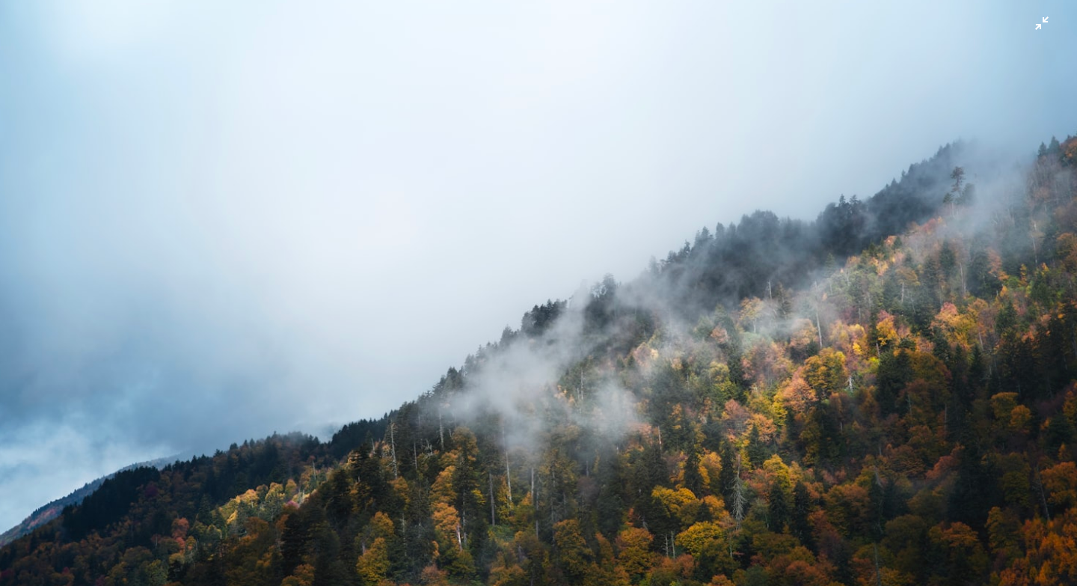
click at [480, 396] on img "Zoom out on this image" at bounding box center [538, 292] width 1079 height 719
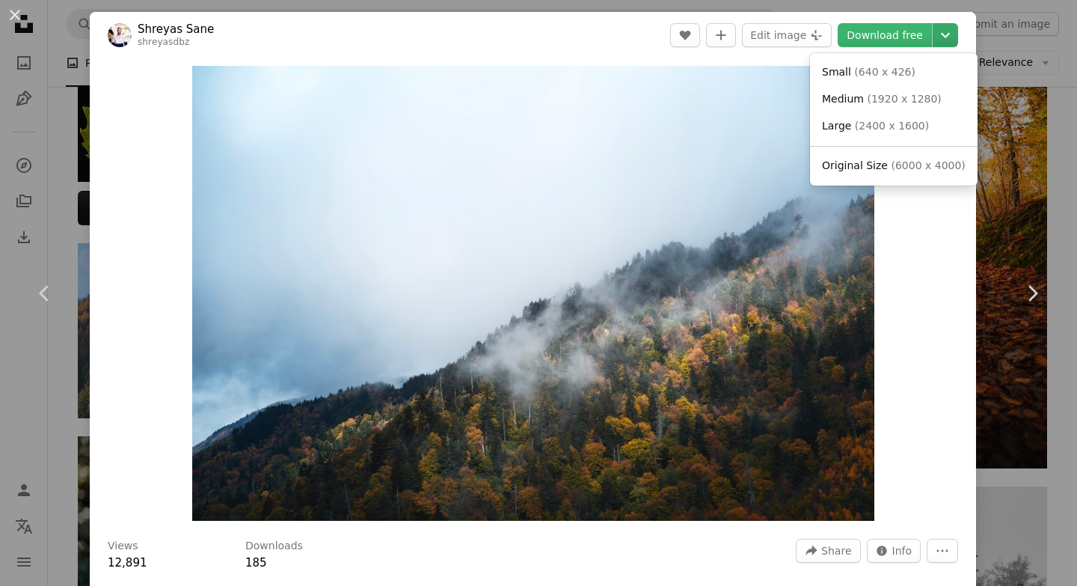
click at [957, 36] on icon "Chevron down" at bounding box center [945, 35] width 24 height 18
click at [907, 170] on span "( 6000 x 4000 )" at bounding box center [928, 165] width 74 height 12
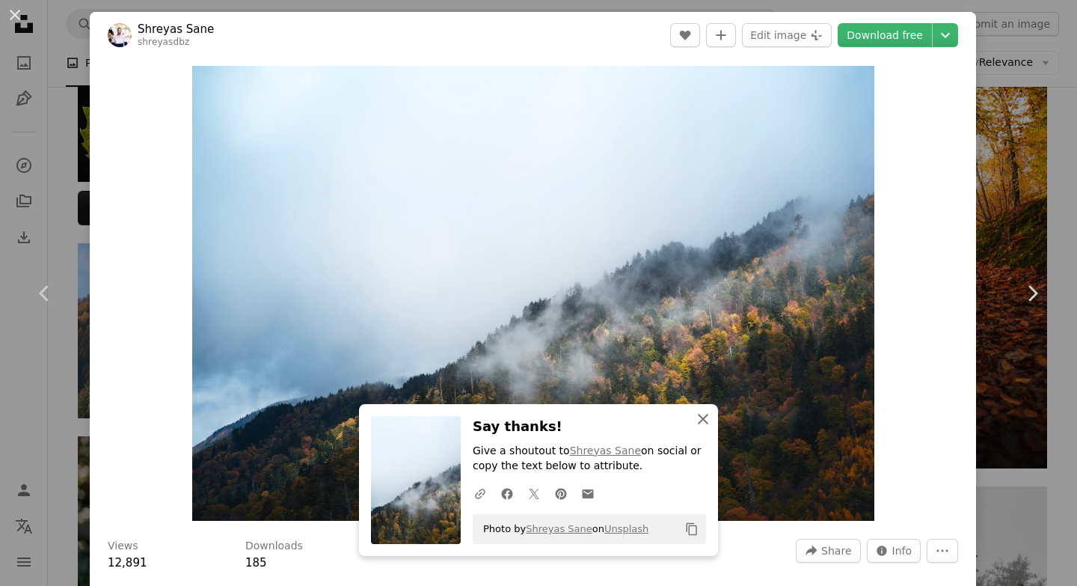
click at [712, 415] on button "An X shape Close" at bounding box center [703, 419] width 30 height 30
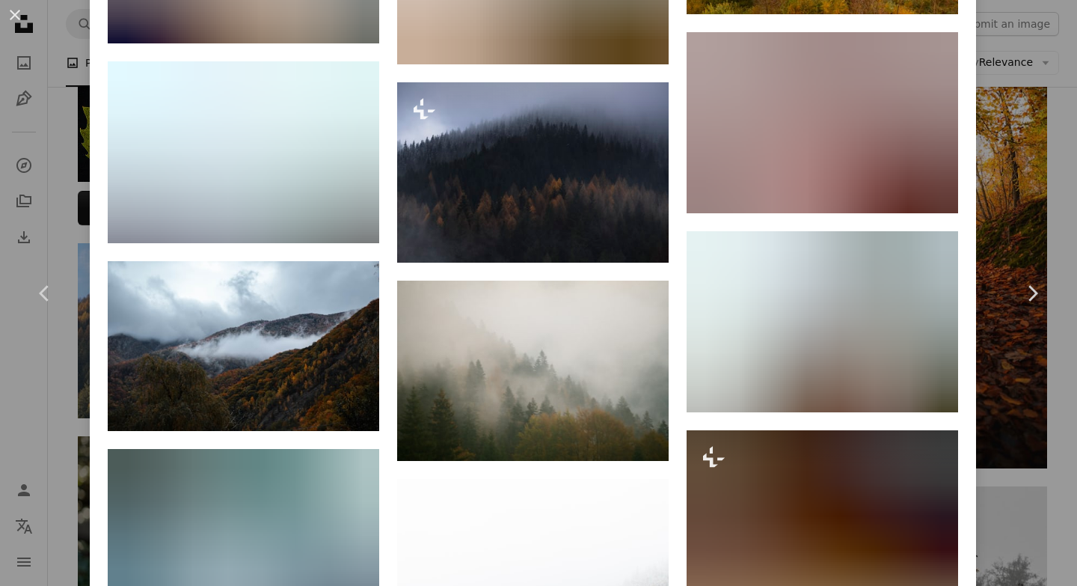
scroll to position [2977, 0]
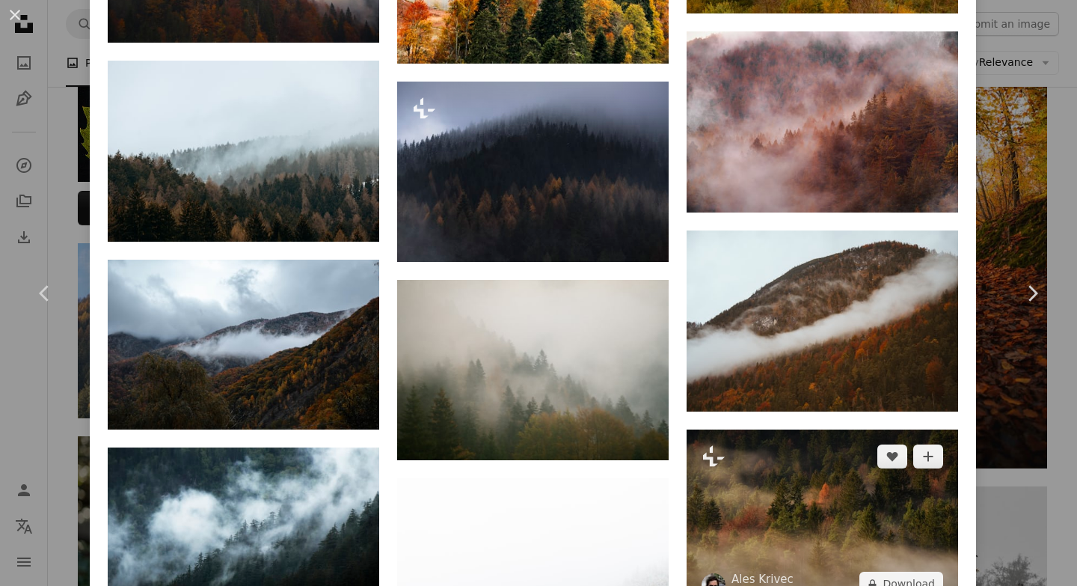
click at [808, 429] on img at bounding box center [823, 519] width 272 height 181
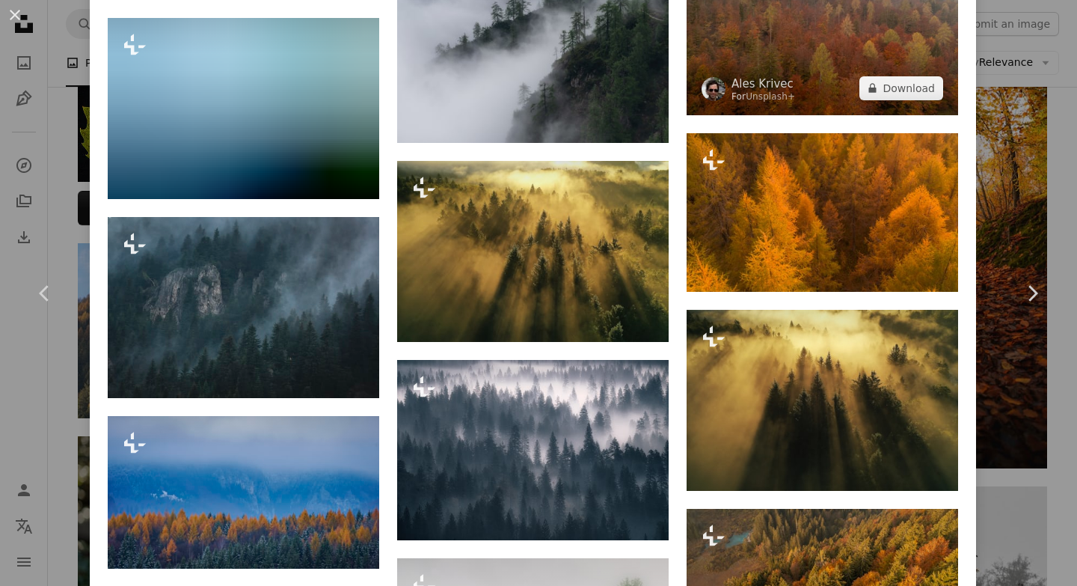
scroll to position [4942, 0]
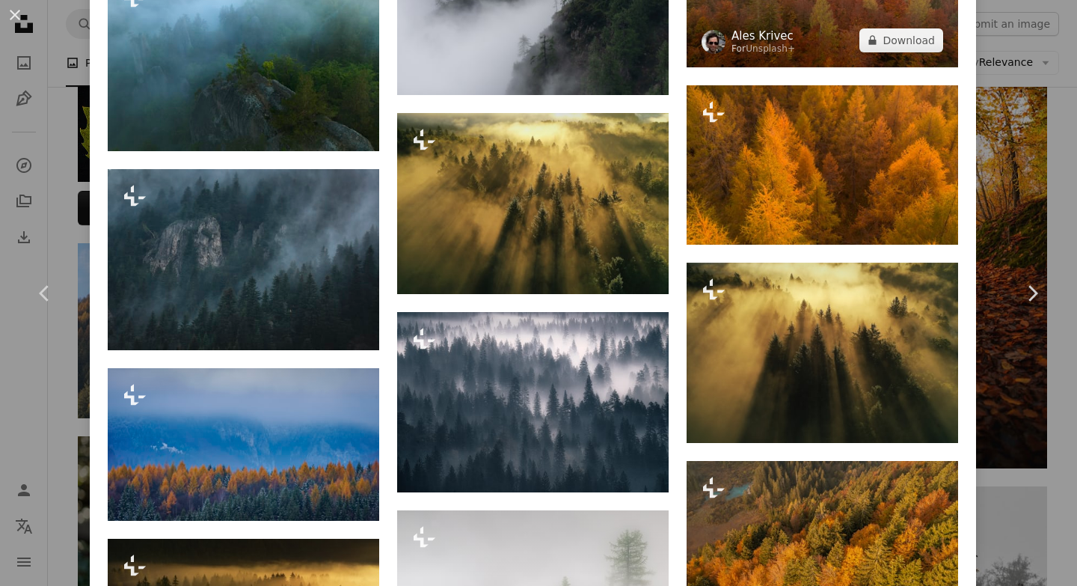
click at [791, 43] on link "Ales Krivec" at bounding box center [763, 35] width 64 height 15
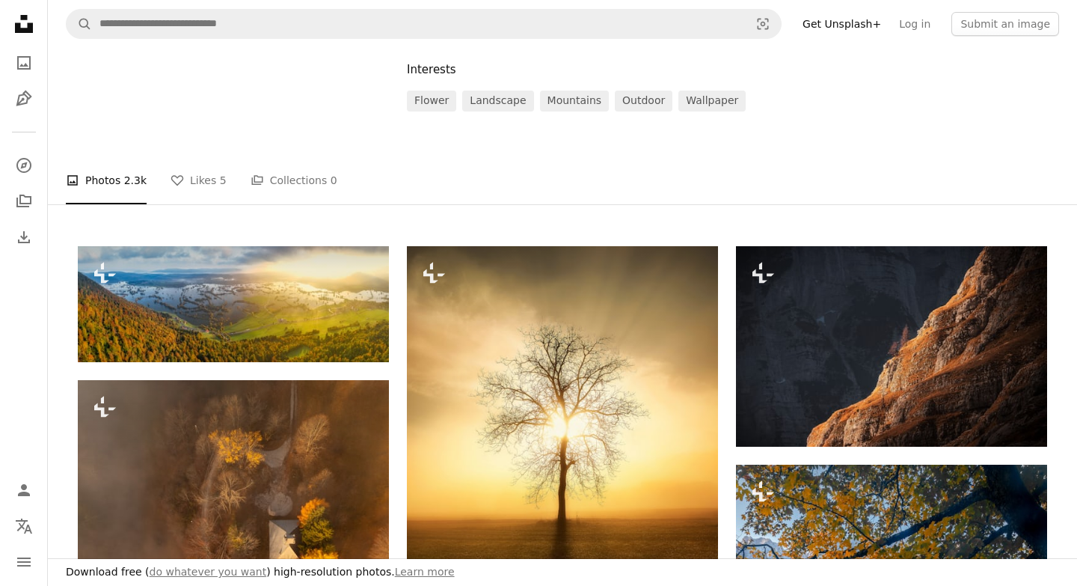
scroll to position [259, 0]
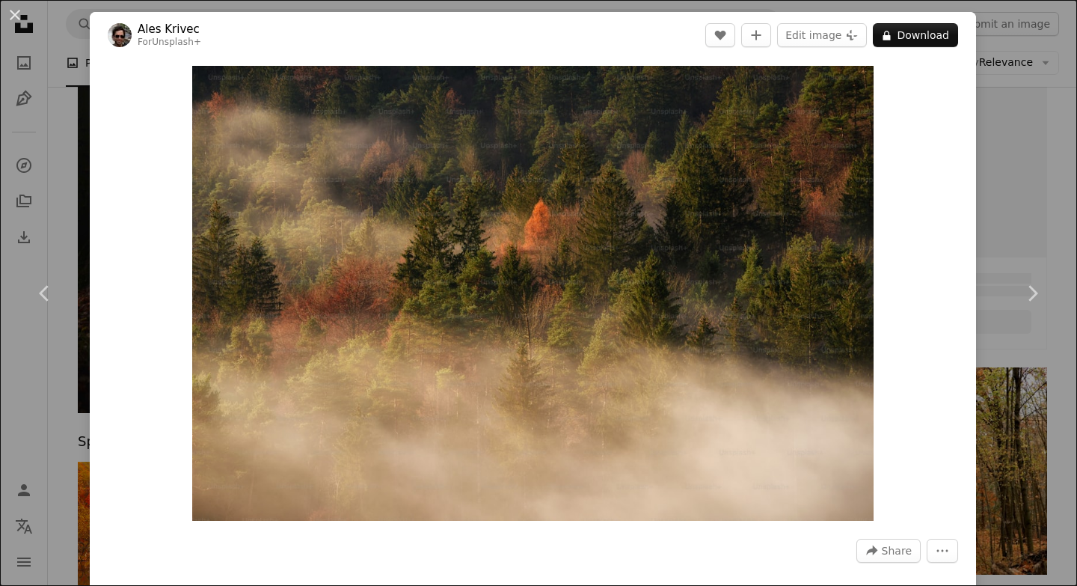
scroll to position [850, 0]
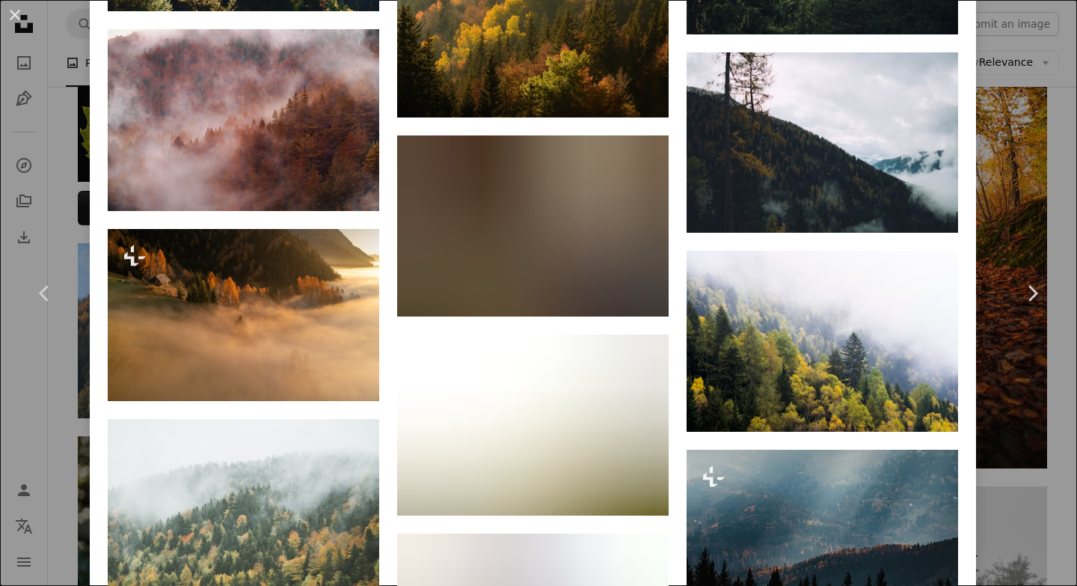
scroll to position [1809, 0]
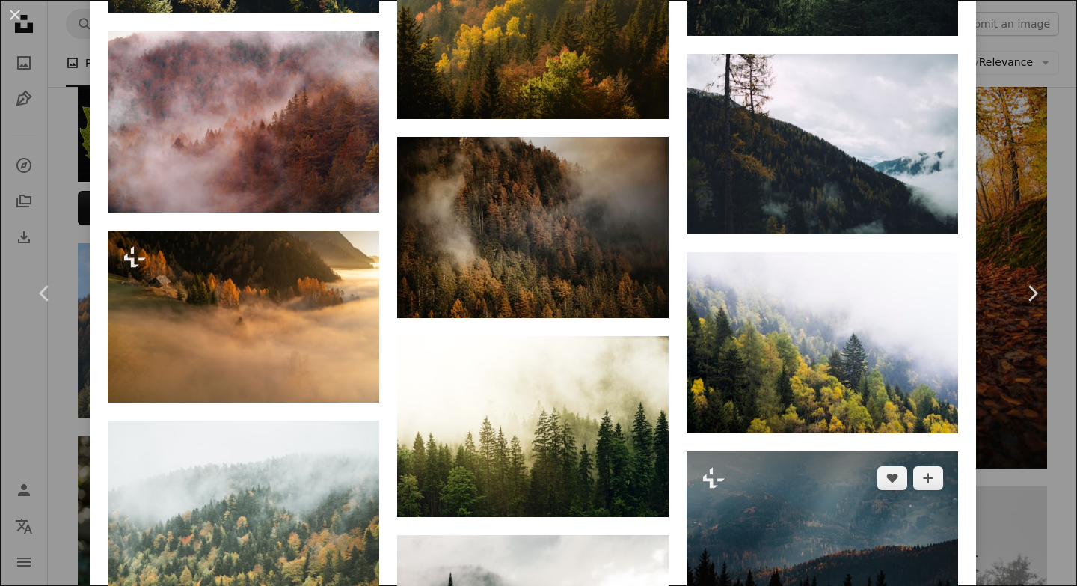
click at [817, 451] on img at bounding box center [823, 541] width 272 height 181
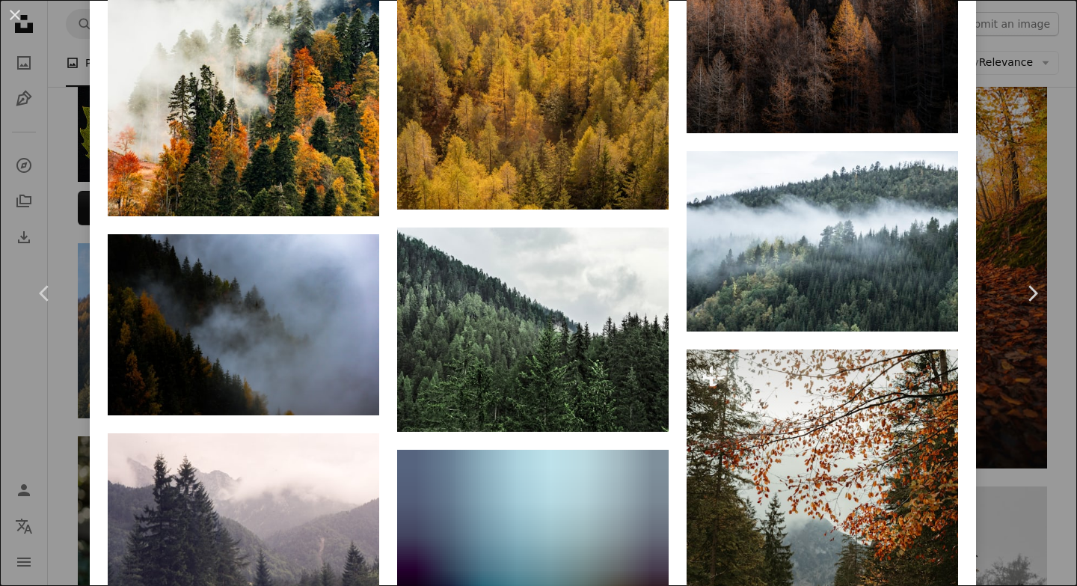
scroll to position [4791, 0]
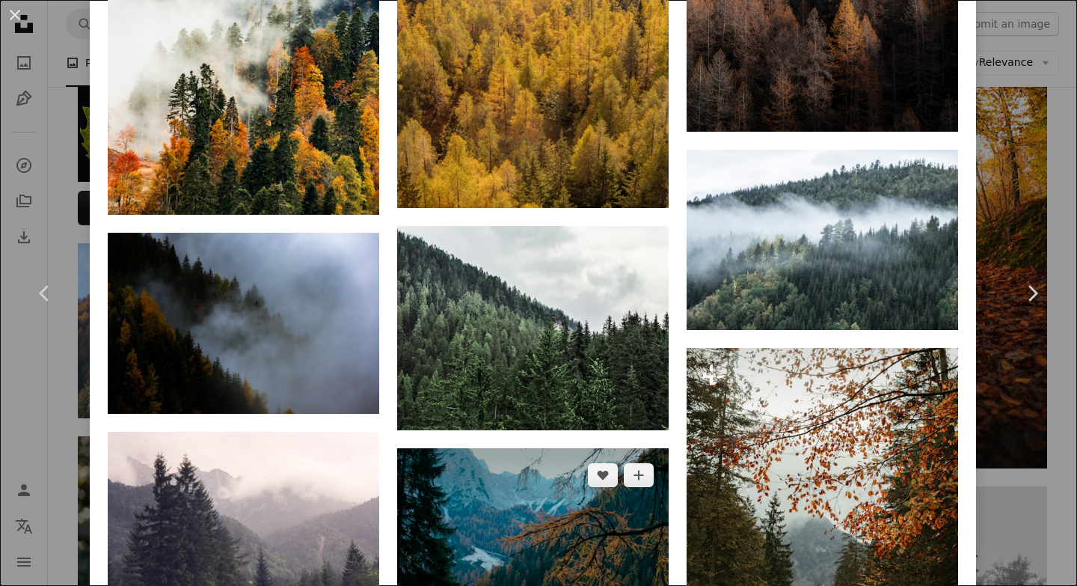
click at [460, 448] on img at bounding box center [533, 538] width 272 height 181
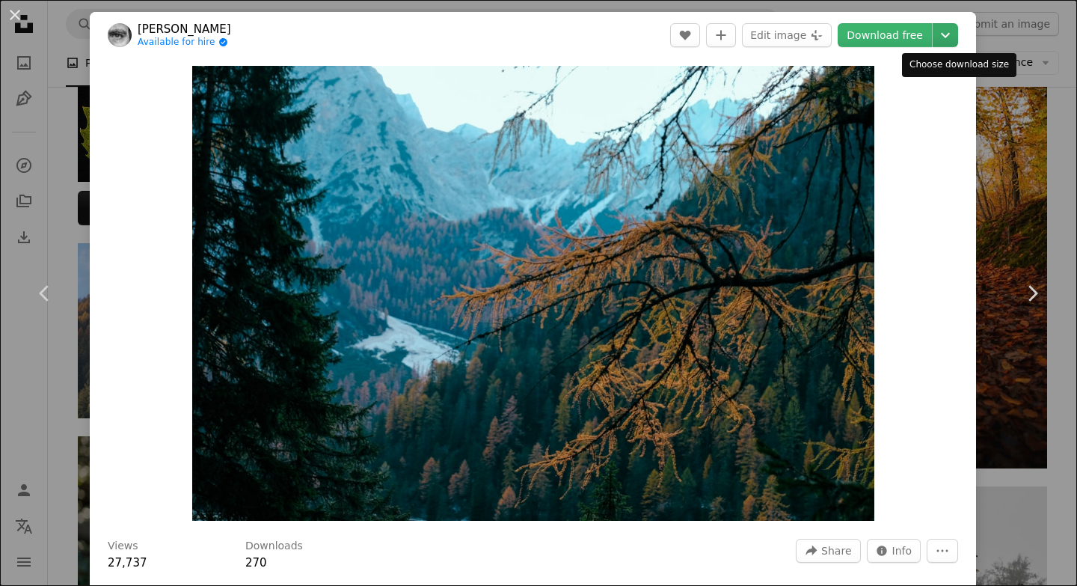
click at [957, 36] on icon "Chevron down" at bounding box center [945, 35] width 24 height 18
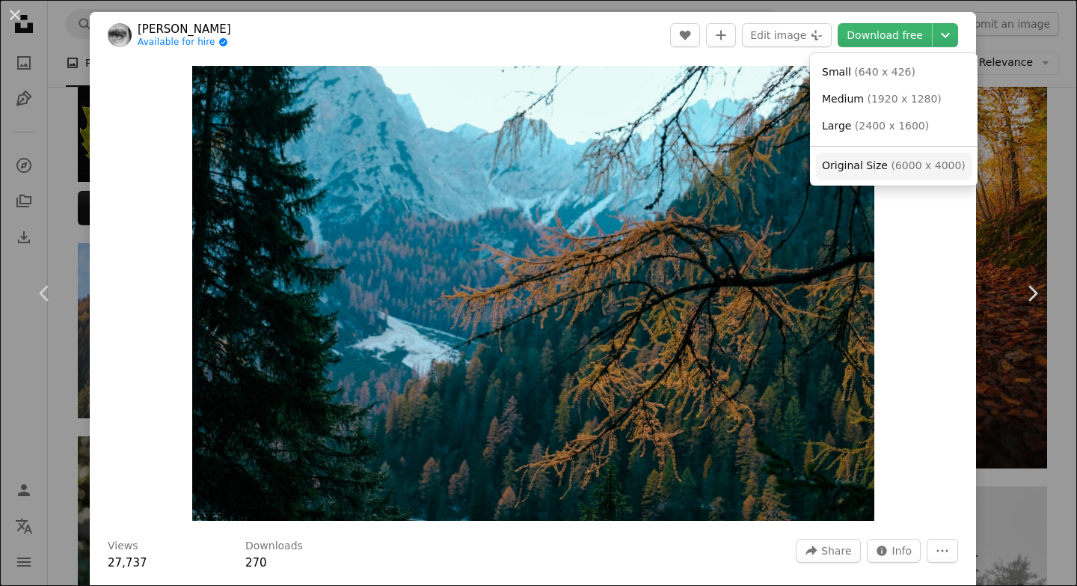
click at [891, 165] on span "( 6000 x 4000 )" at bounding box center [928, 165] width 74 height 12
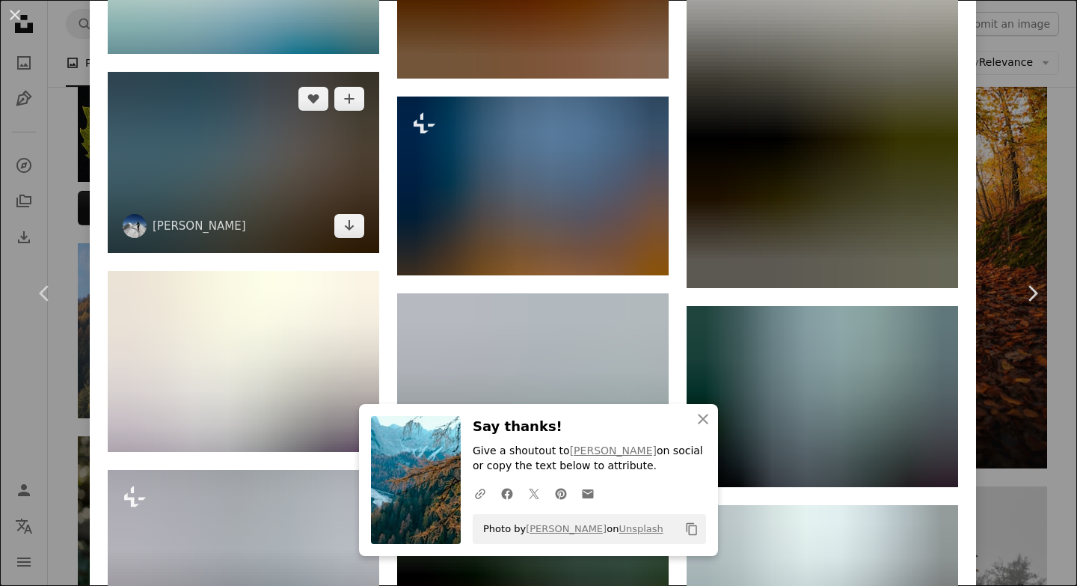
scroll to position [1803, 0]
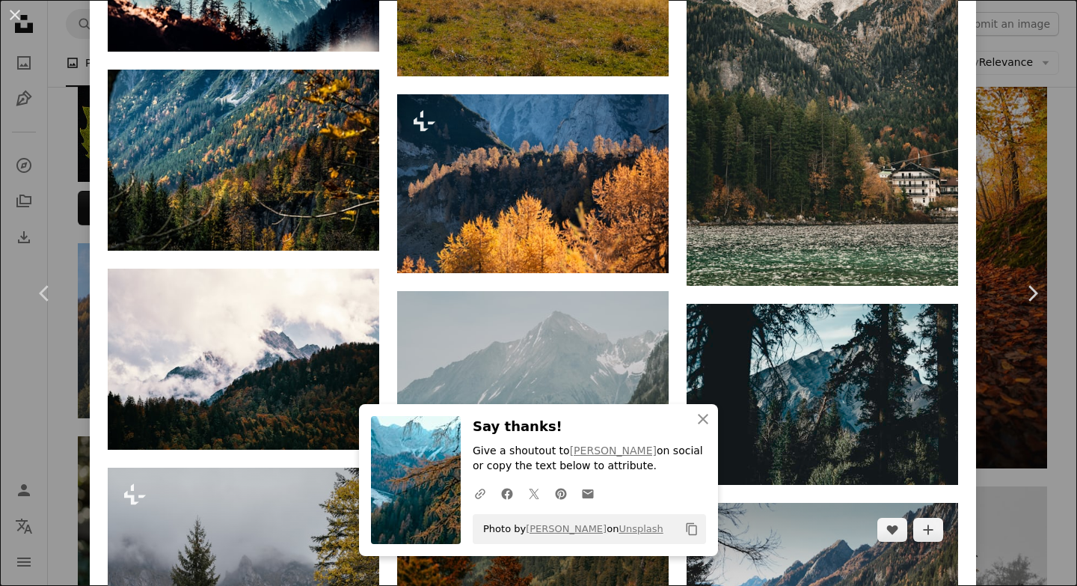
click at [814, 503] on img at bounding box center [823, 593] width 272 height 181
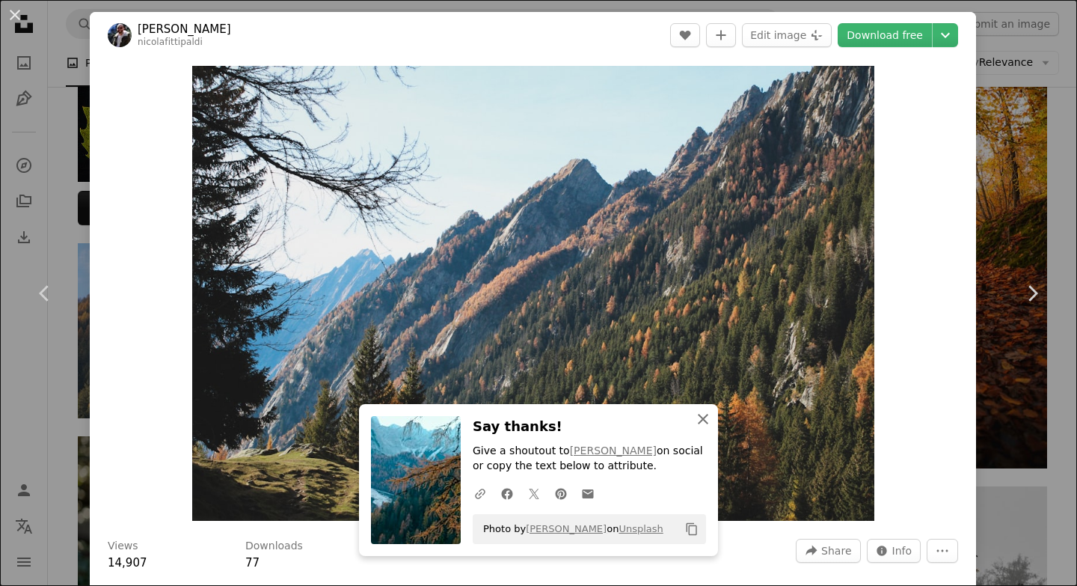
click at [707, 412] on icon "An X shape" at bounding box center [703, 419] width 18 height 18
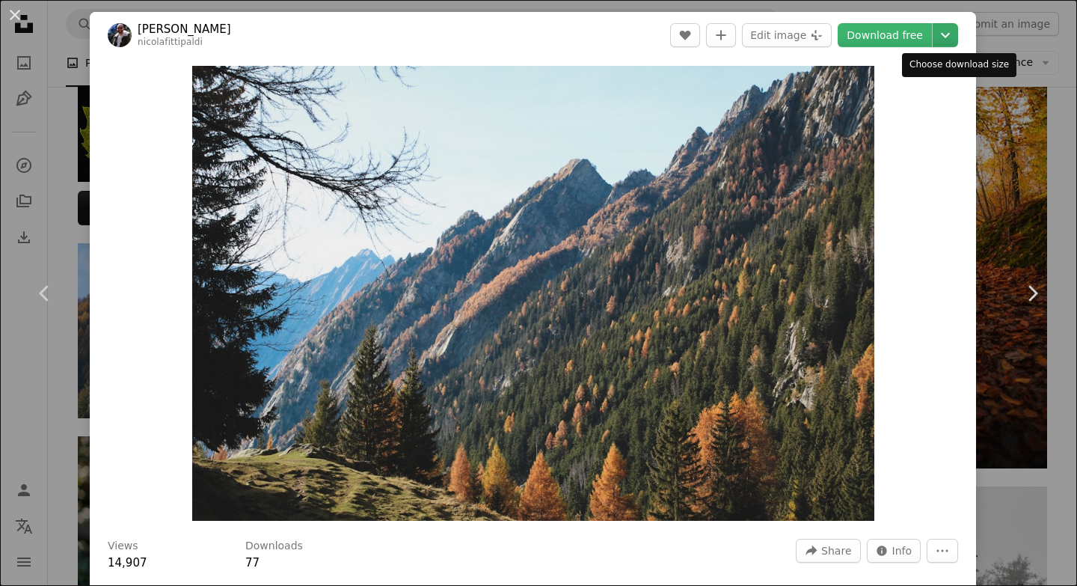
click at [954, 32] on icon "Chevron down" at bounding box center [945, 35] width 24 height 18
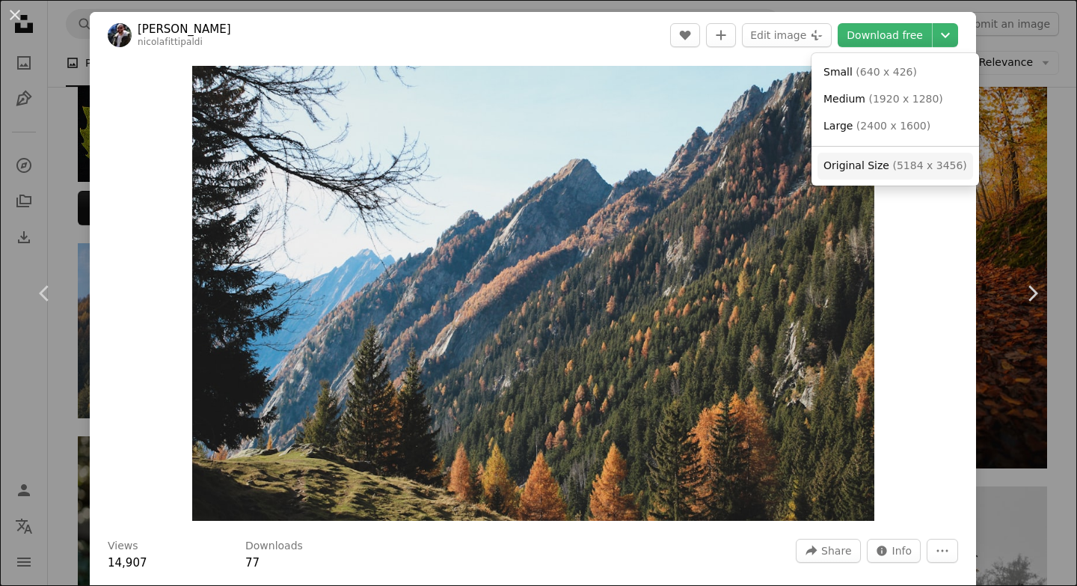
click at [858, 170] on span "Original Size" at bounding box center [856, 165] width 66 height 12
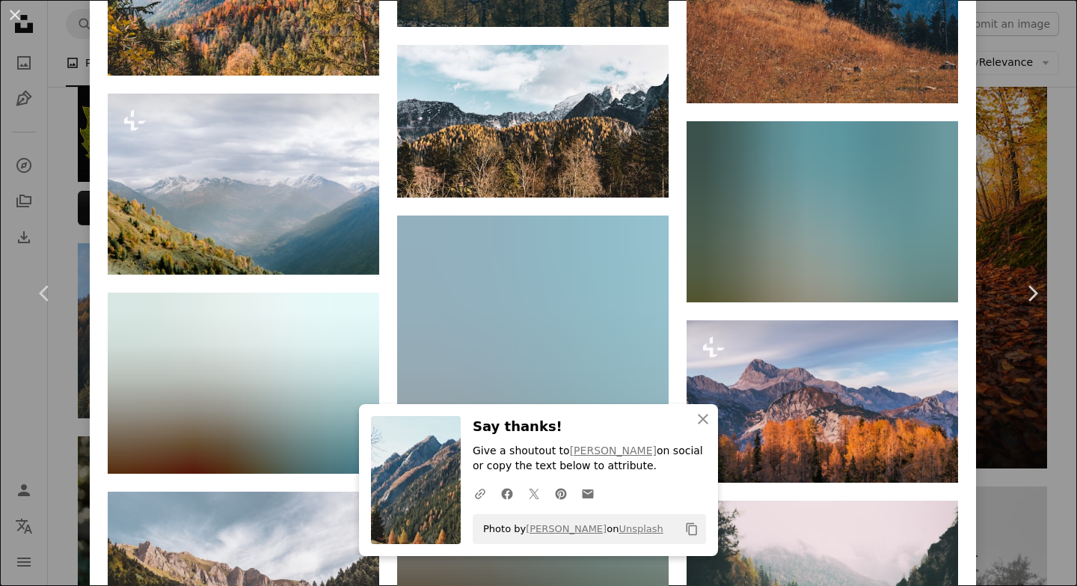
scroll to position [2509, 0]
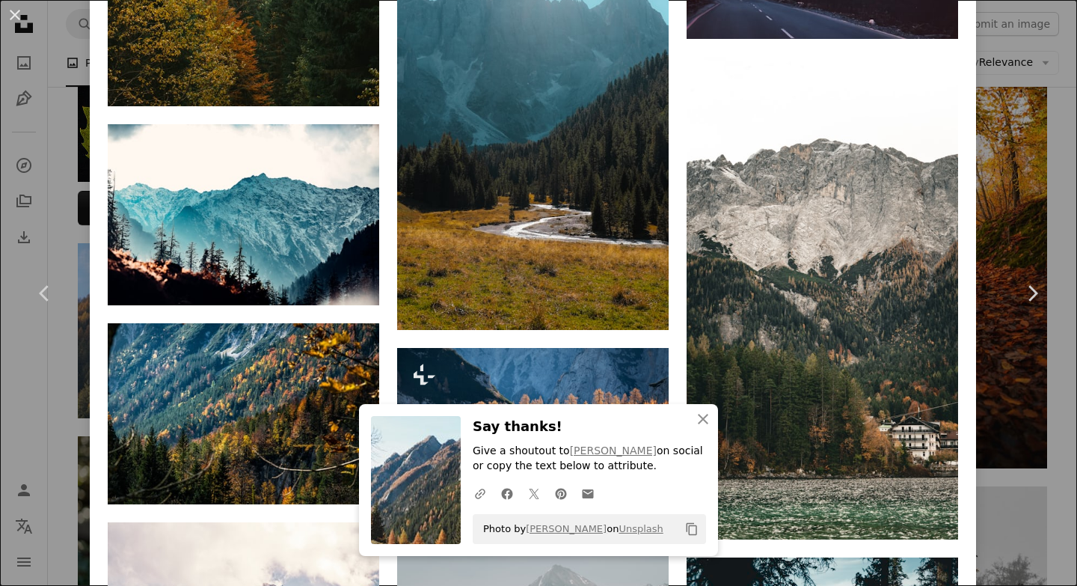
scroll to position [1556, 0]
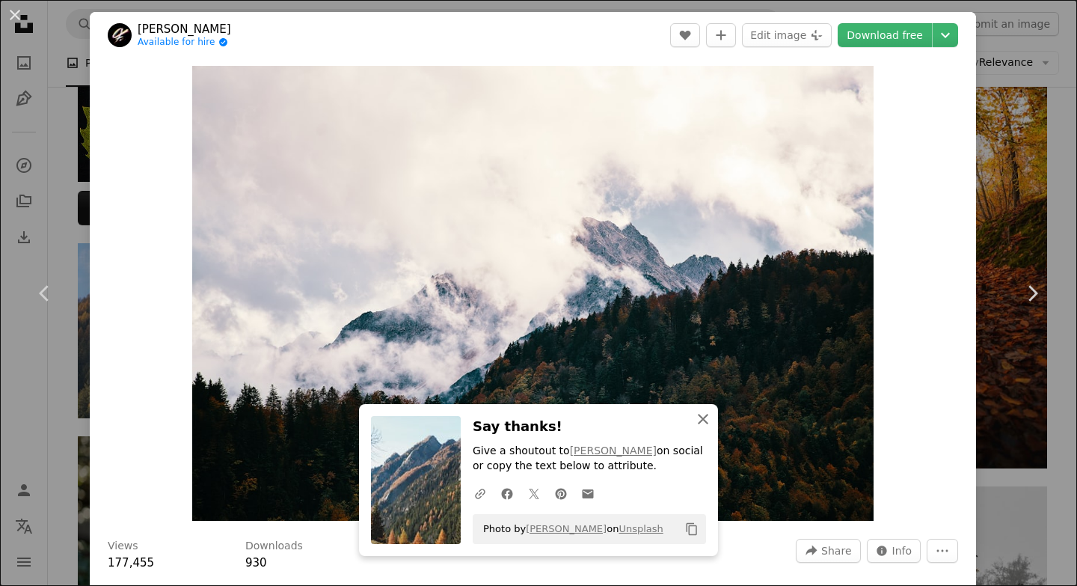
click at [704, 416] on icon "button" at bounding box center [703, 419] width 10 height 10
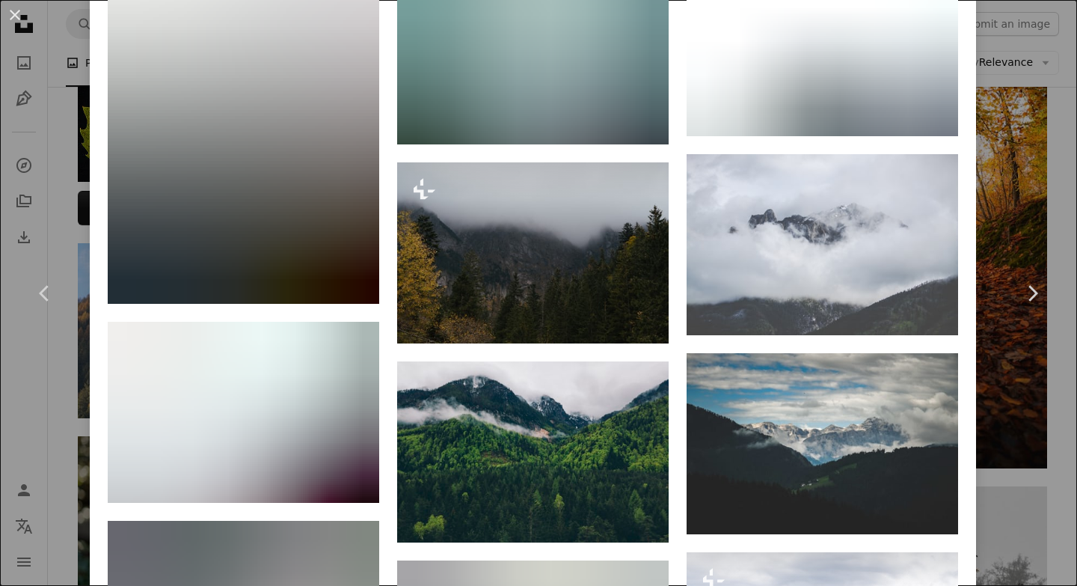
scroll to position [3295, 0]
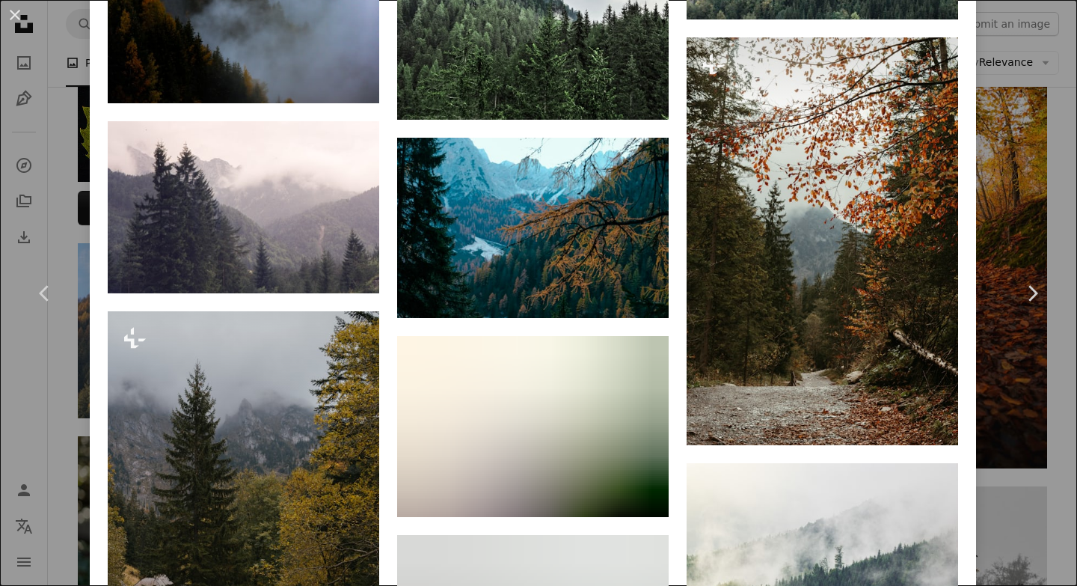
scroll to position [5636, 0]
